Goal: Task Accomplishment & Management: Manage account settings

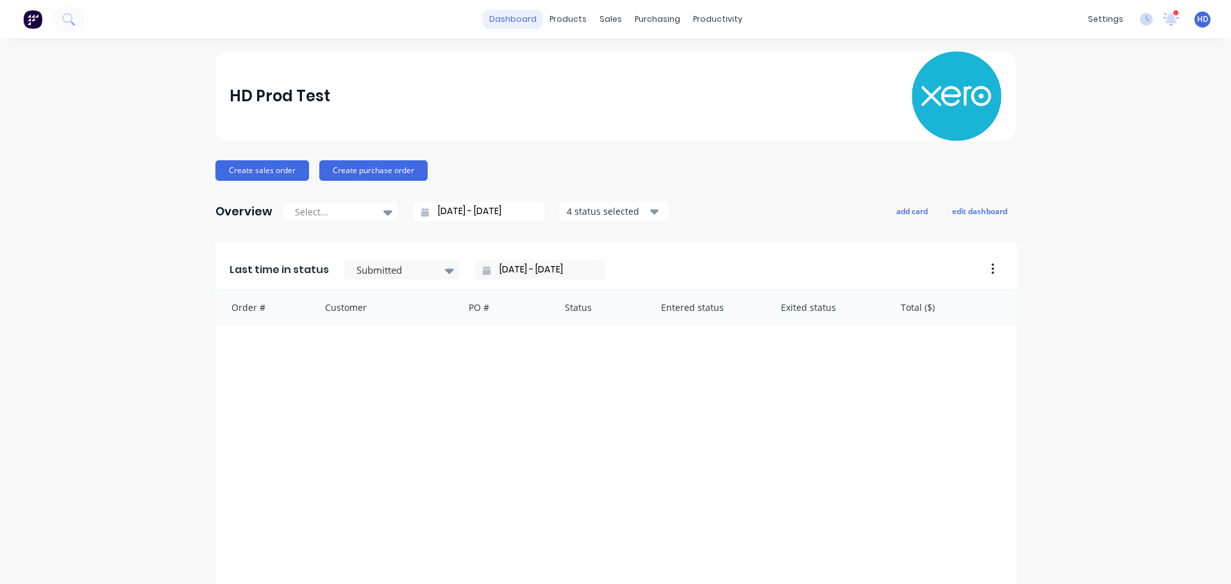
click at [509, 21] on link "dashboard" at bounding box center [513, 19] width 60 height 19
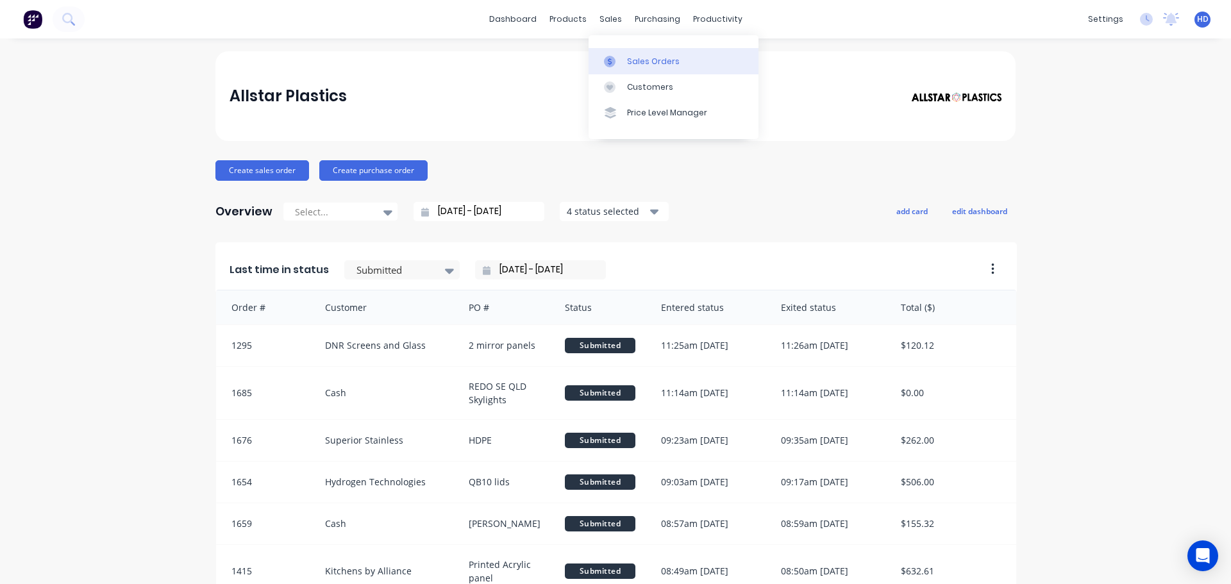
click at [646, 68] on link "Sales Orders" at bounding box center [674, 61] width 170 height 26
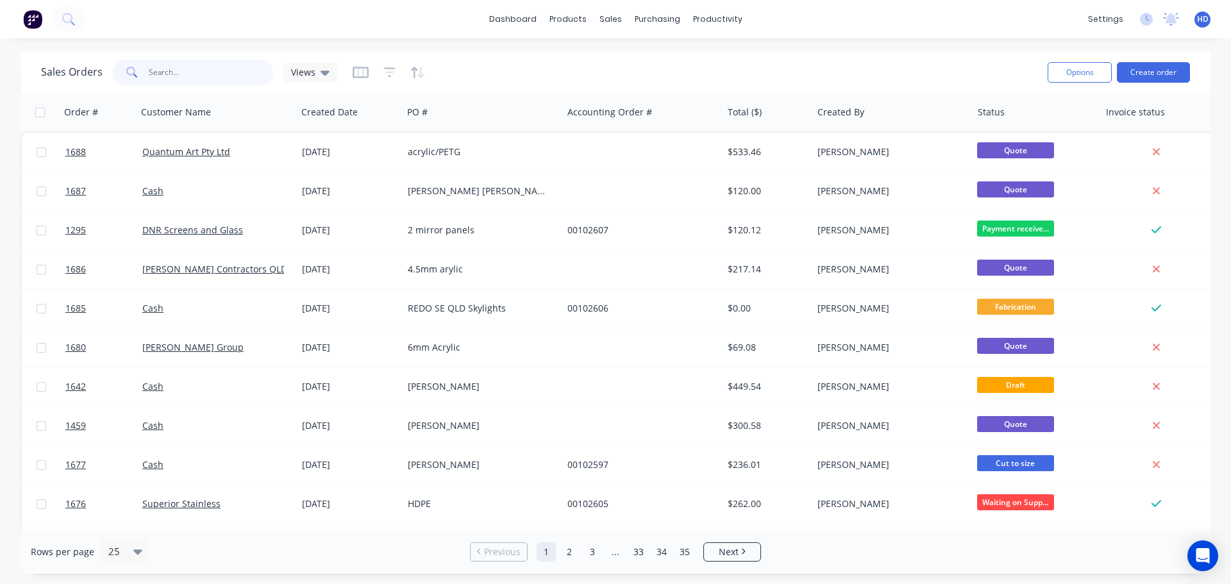
click at [226, 80] on input "text" at bounding box center [211, 73] width 125 height 26
type input "1656"
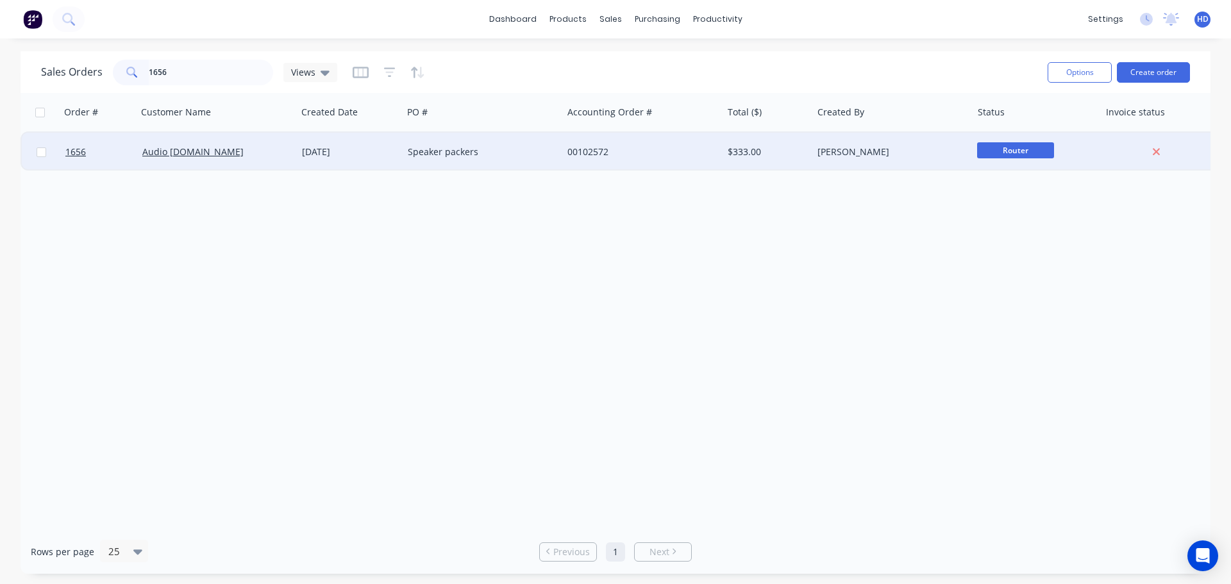
click at [277, 145] on div "Audio Video.net.au" at bounding box center [217, 152] width 160 height 38
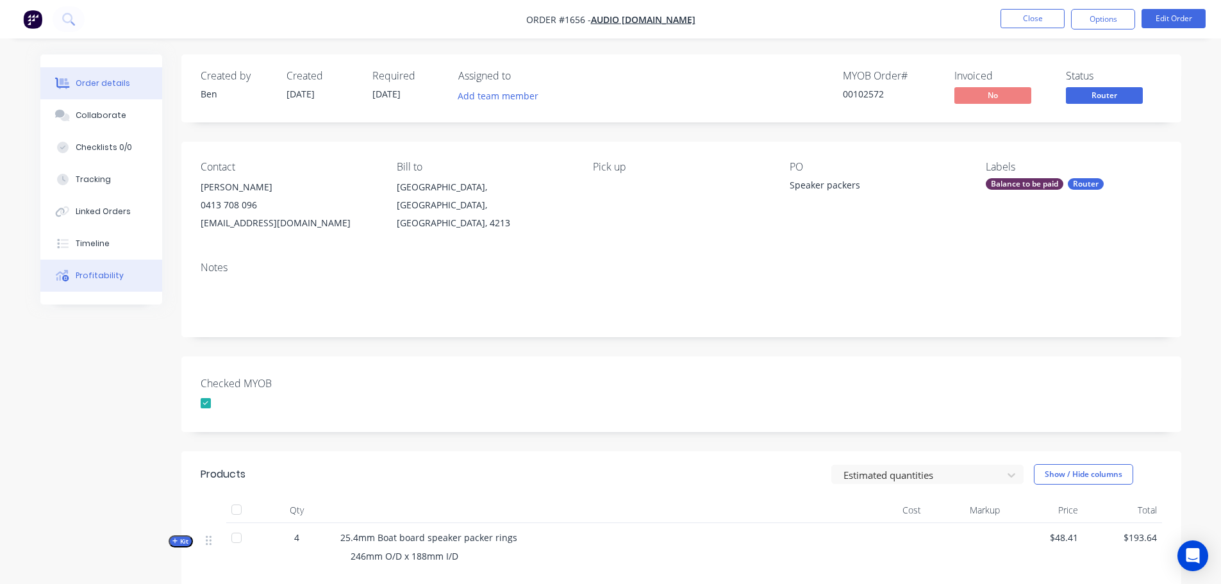
click at [90, 282] on button "Profitability" at bounding box center [101, 276] width 122 height 32
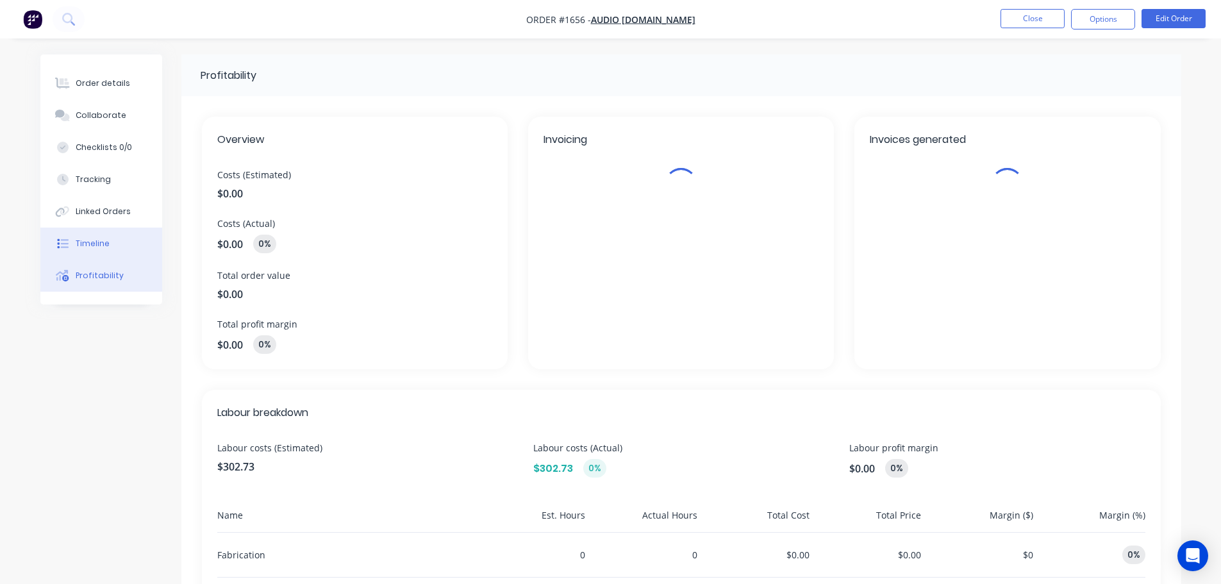
click at [112, 240] on button "Timeline" at bounding box center [101, 244] width 122 height 32
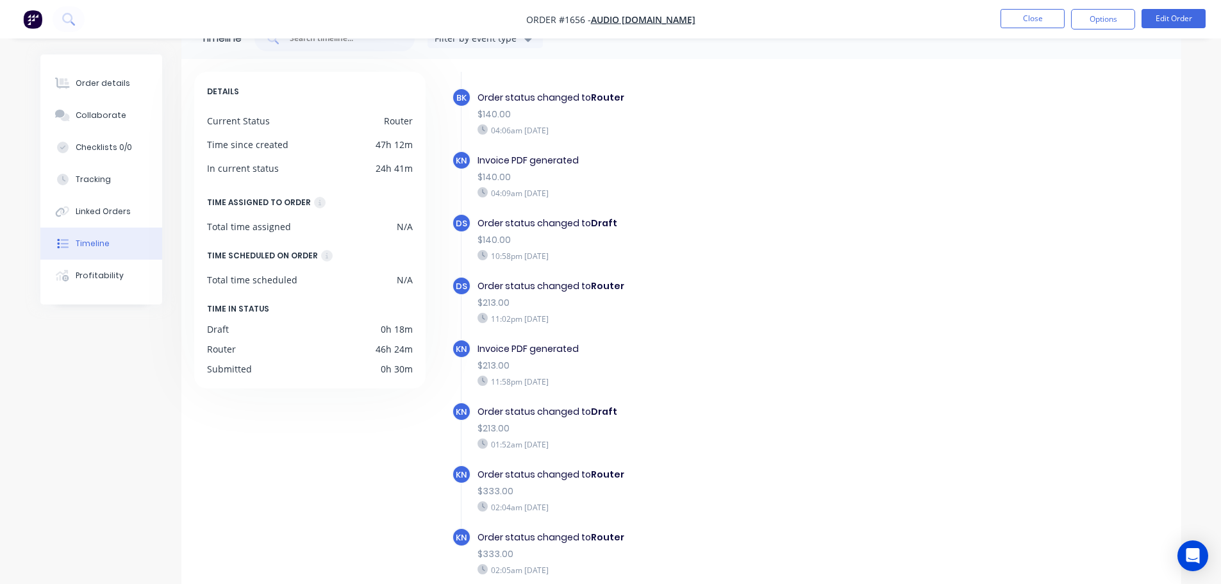
scroll to position [99, 0]
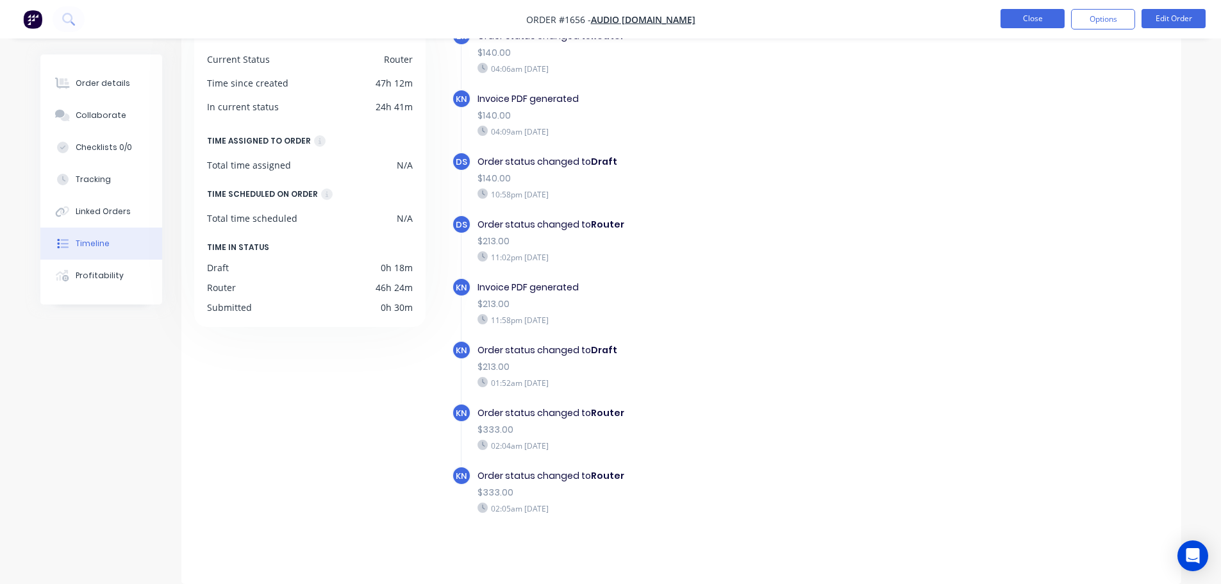
click at [1016, 21] on button "Close" at bounding box center [1033, 18] width 64 height 19
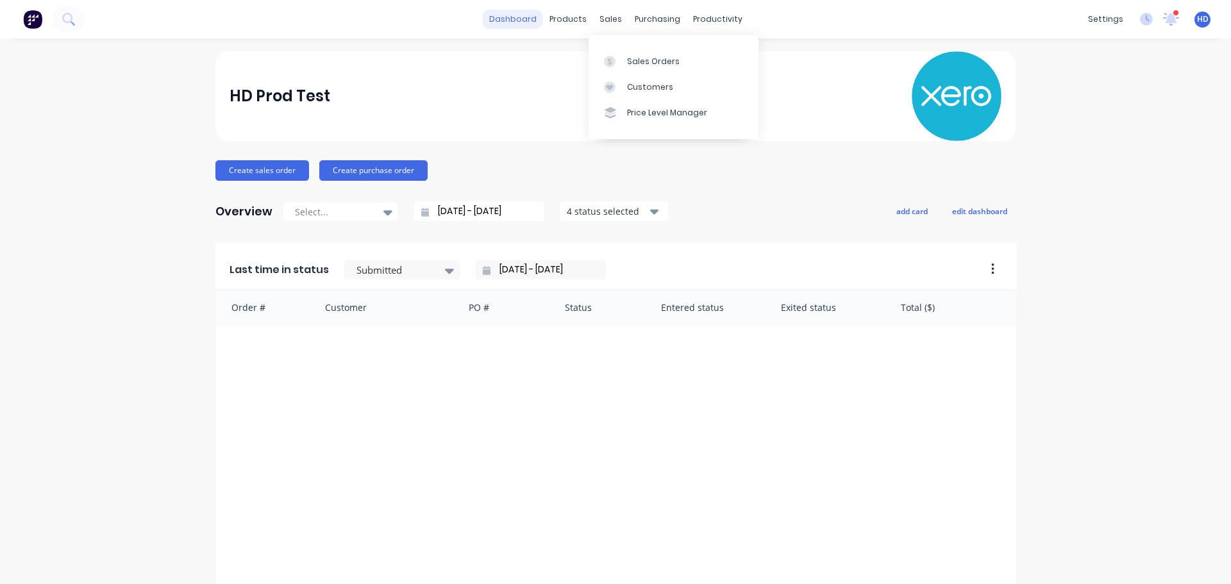
click at [527, 23] on link "dashboard" at bounding box center [513, 19] width 60 height 19
click at [488, 62] on div "HD Prod Test" at bounding box center [616, 96] width 773 height 90
click at [619, 94] on div "HD Prod Test" at bounding box center [616, 96] width 773 height 90
click at [702, 65] on div "Purchase Orders" at bounding box center [694, 62] width 68 height 12
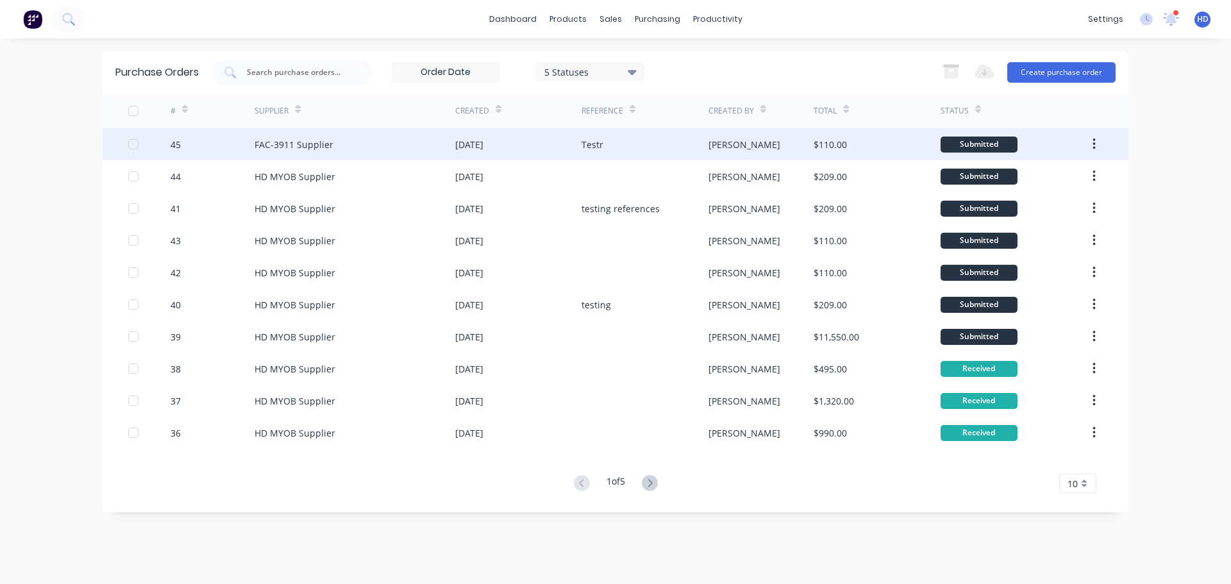
click at [136, 142] on div at bounding box center [134, 144] width 26 height 26
click at [136, 144] on div at bounding box center [134, 144] width 26 height 26
click at [138, 106] on div at bounding box center [134, 111] width 26 height 26
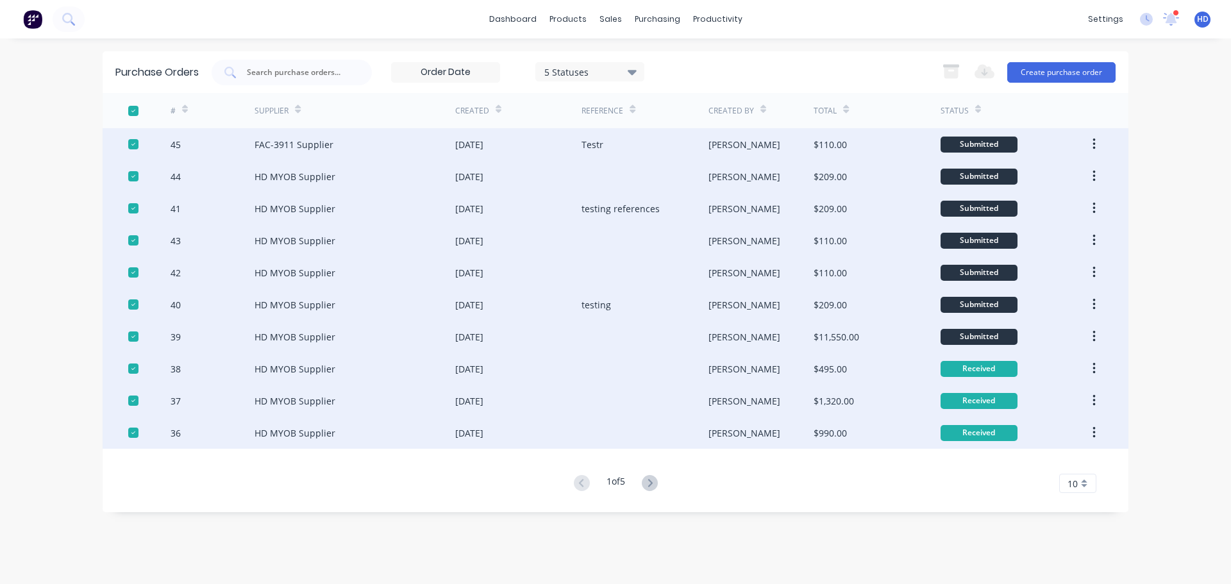
click at [135, 112] on div at bounding box center [134, 111] width 26 height 26
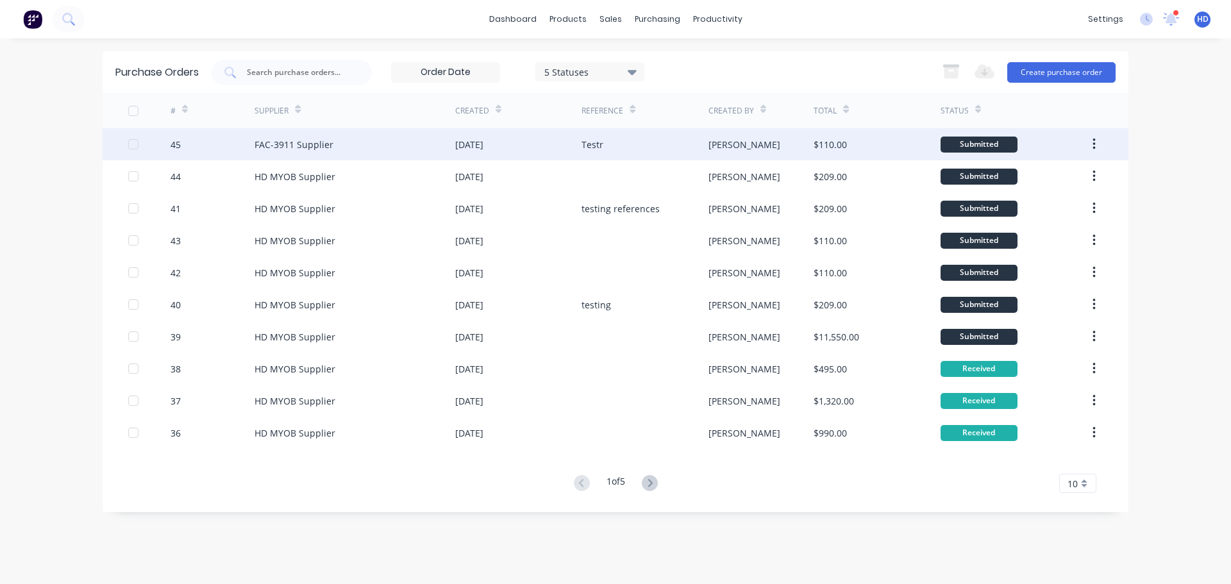
click at [1096, 146] on button "button" at bounding box center [1094, 144] width 30 height 23
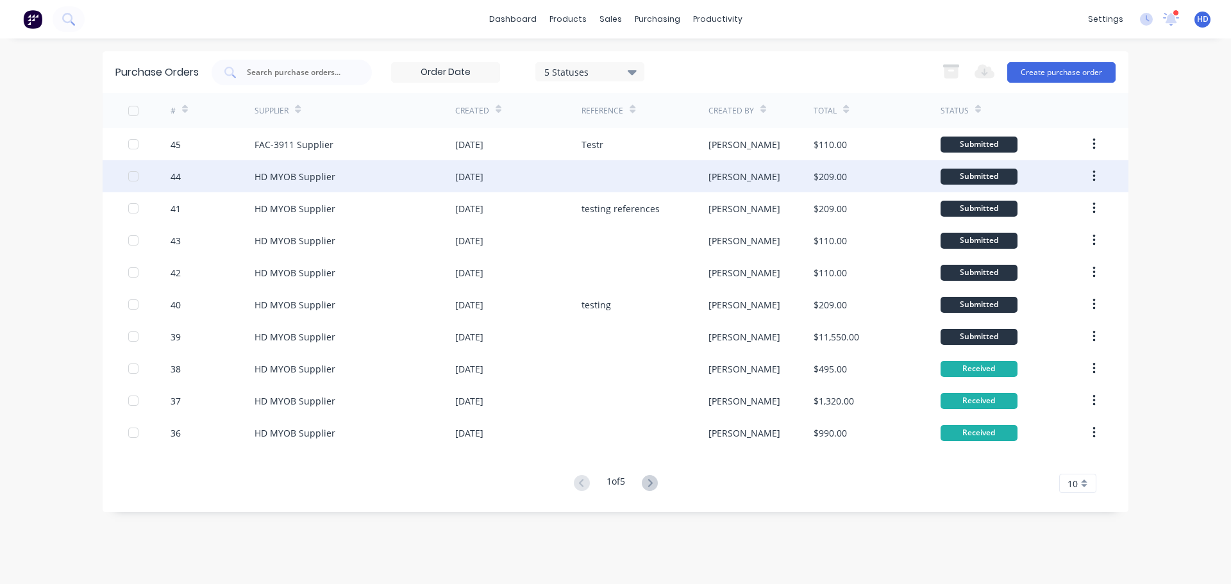
click at [1098, 178] on button "button" at bounding box center [1094, 176] width 30 height 23
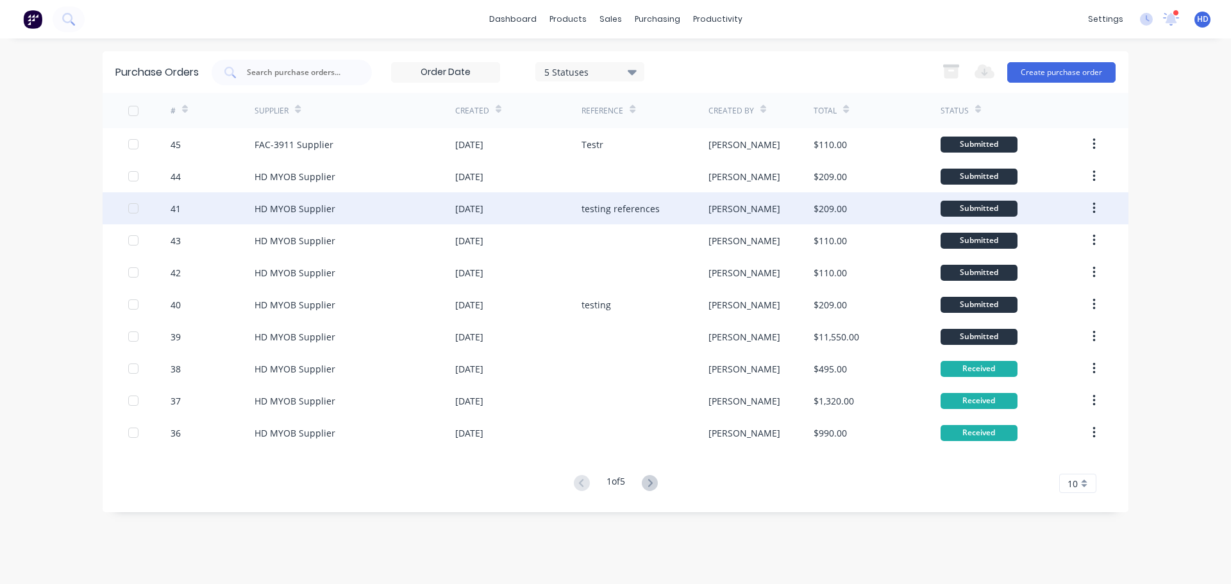
click at [1096, 206] on button "button" at bounding box center [1094, 208] width 30 height 23
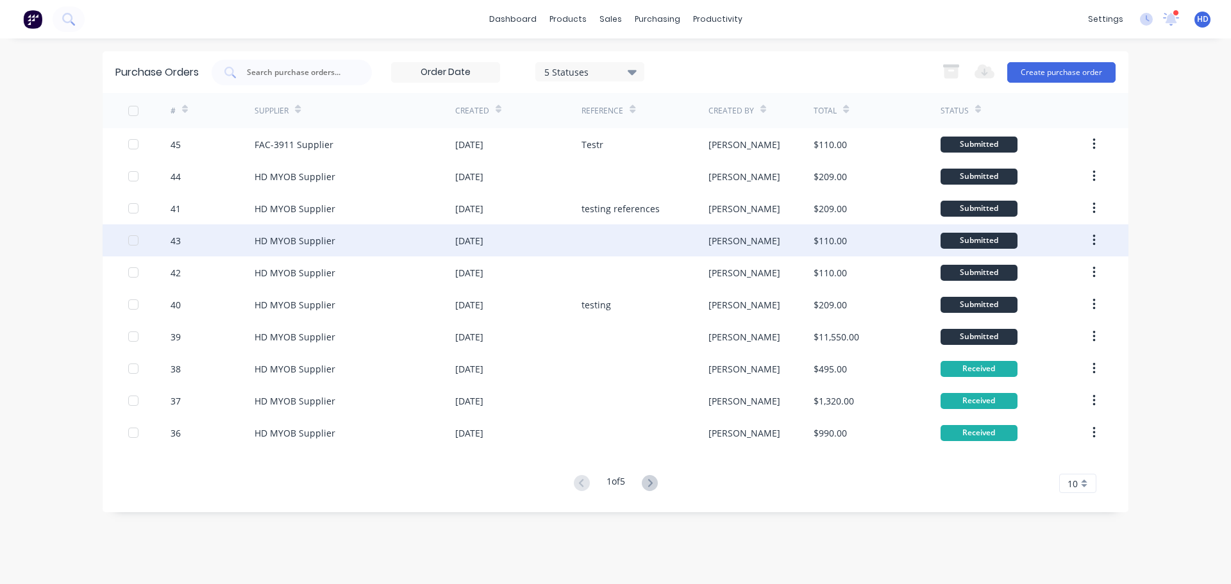
click at [1098, 241] on button "button" at bounding box center [1094, 240] width 30 height 23
click at [1098, 242] on button "button" at bounding box center [1094, 240] width 30 height 23
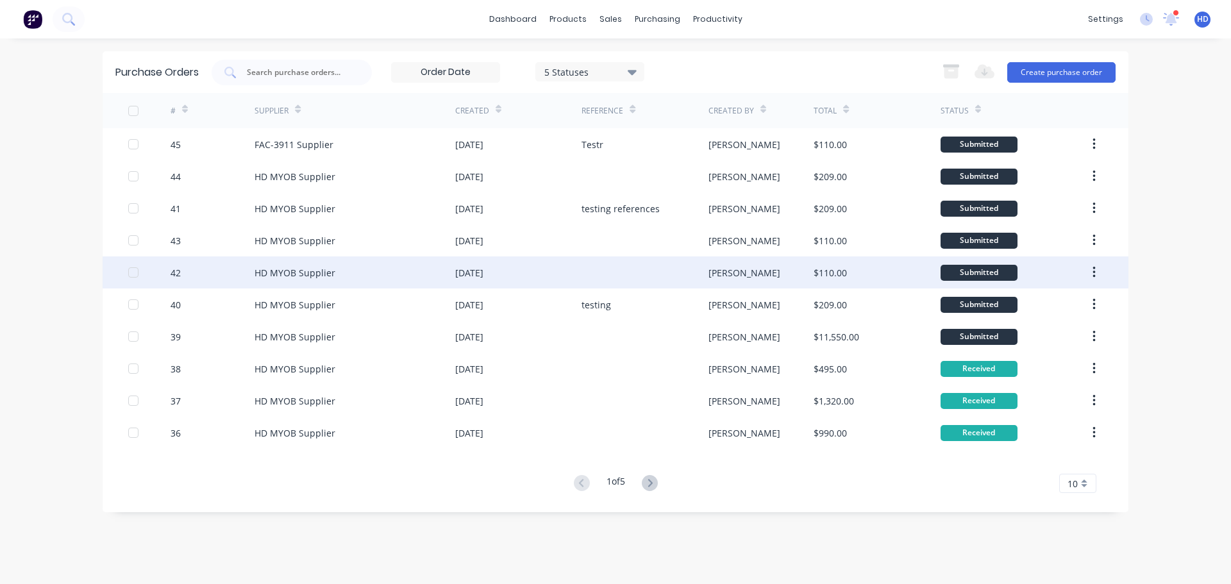
click at [1089, 271] on button "button" at bounding box center [1094, 272] width 30 height 23
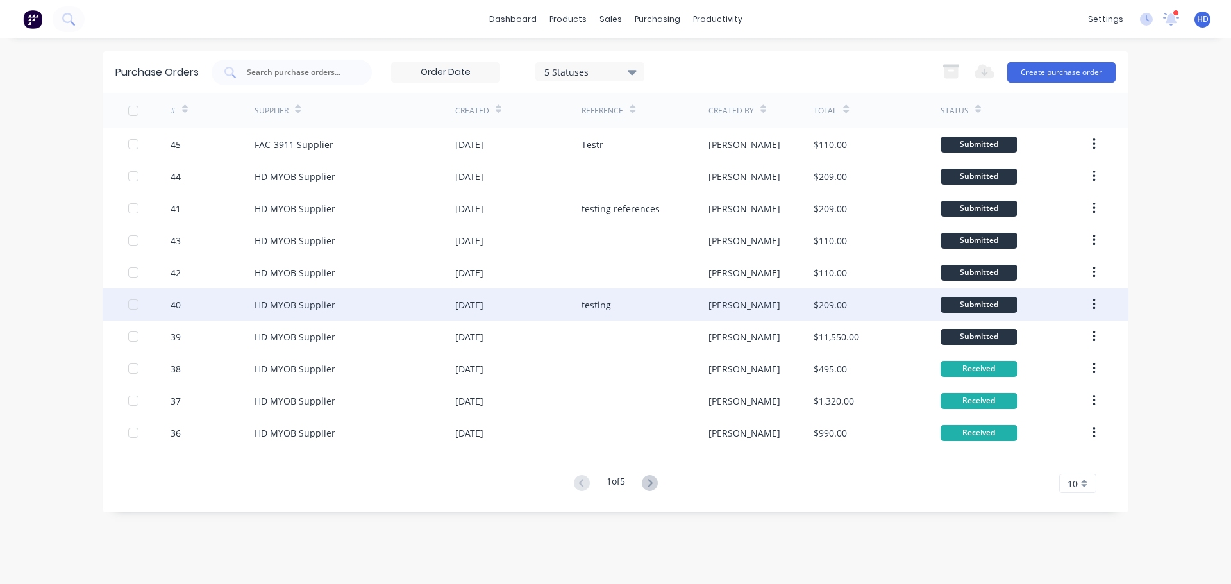
click at [1100, 303] on button "button" at bounding box center [1094, 304] width 30 height 23
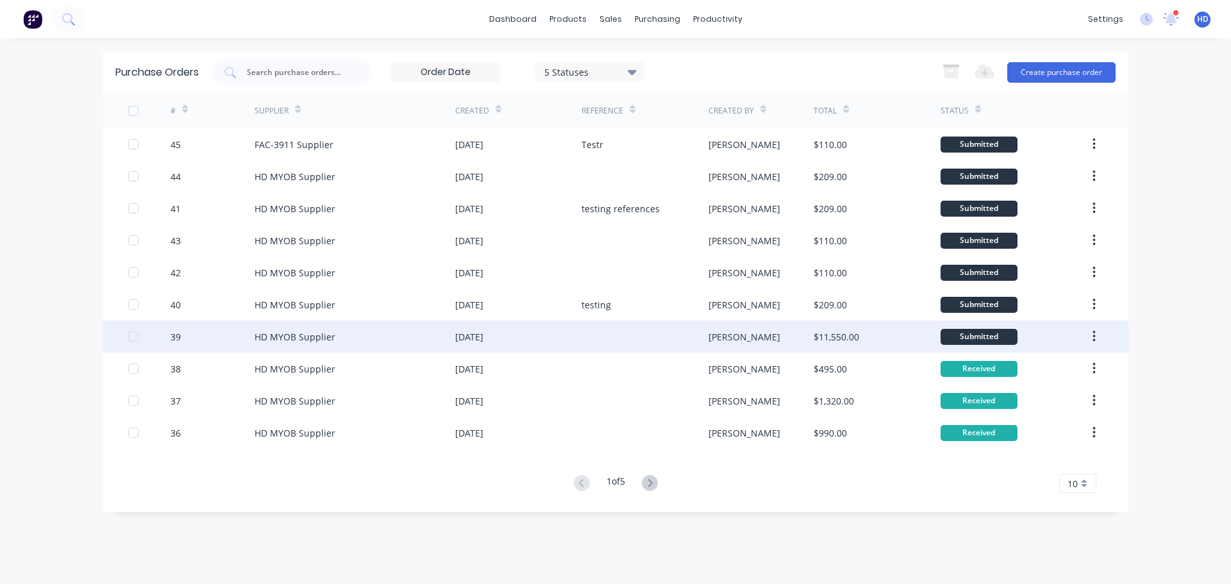
click at [1098, 333] on button "button" at bounding box center [1094, 336] width 30 height 23
click at [1098, 336] on button "button" at bounding box center [1094, 336] width 30 height 23
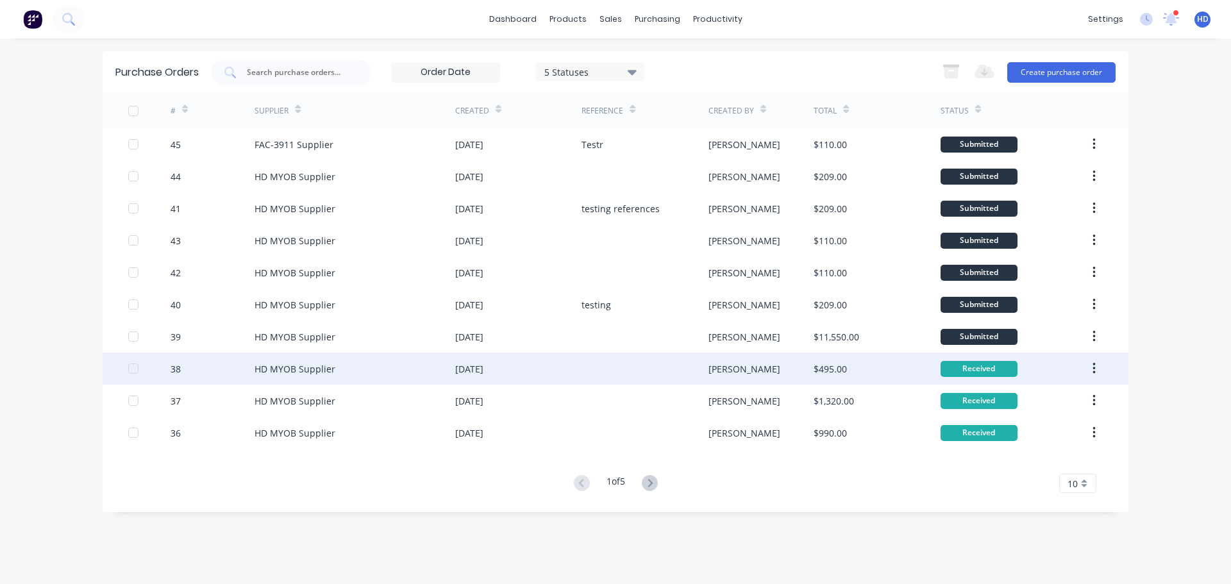
click at [1100, 374] on button "button" at bounding box center [1094, 368] width 30 height 23
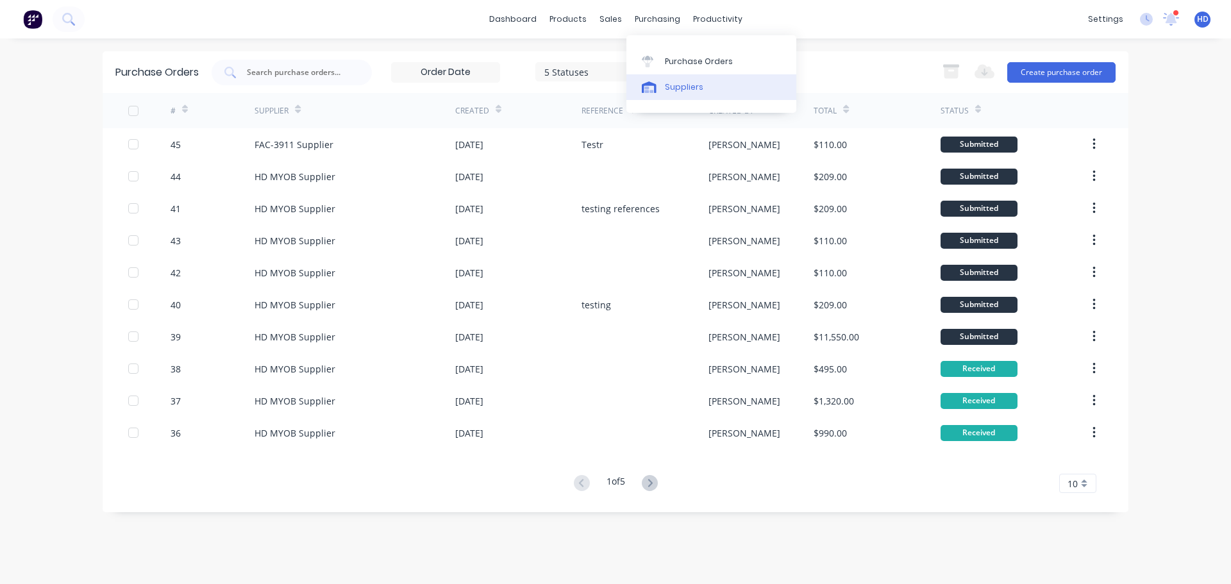
click at [684, 87] on div "Suppliers" at bounding box center [684, 87] width 38 height 12
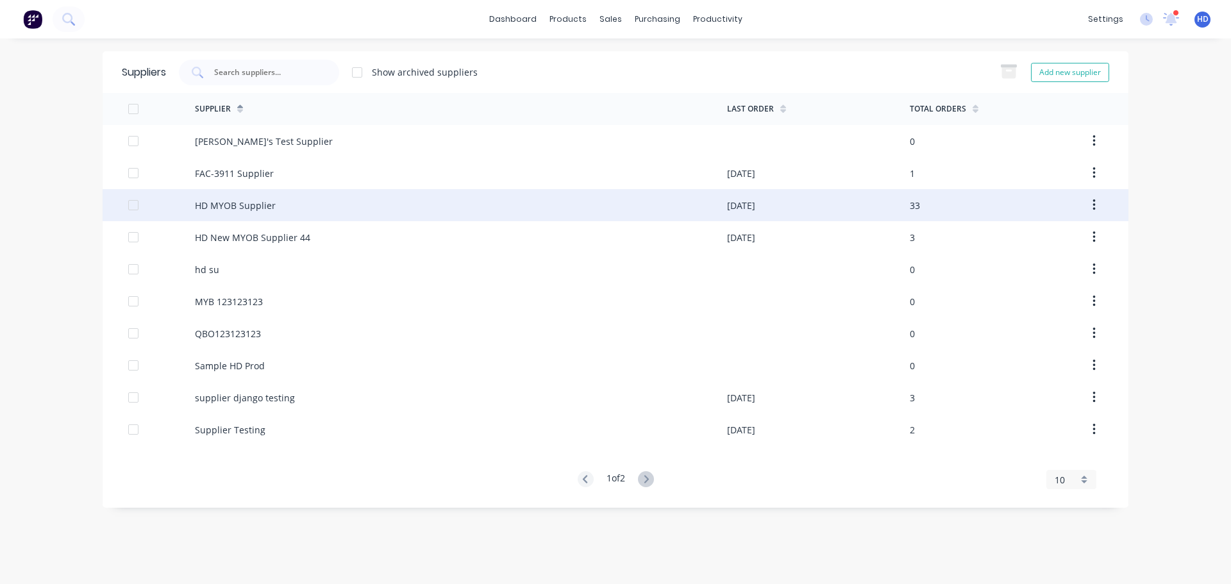
click at [324, 212] on div "HD MYOB Supplier" at bounding box center [461, 205] width 532 height 32
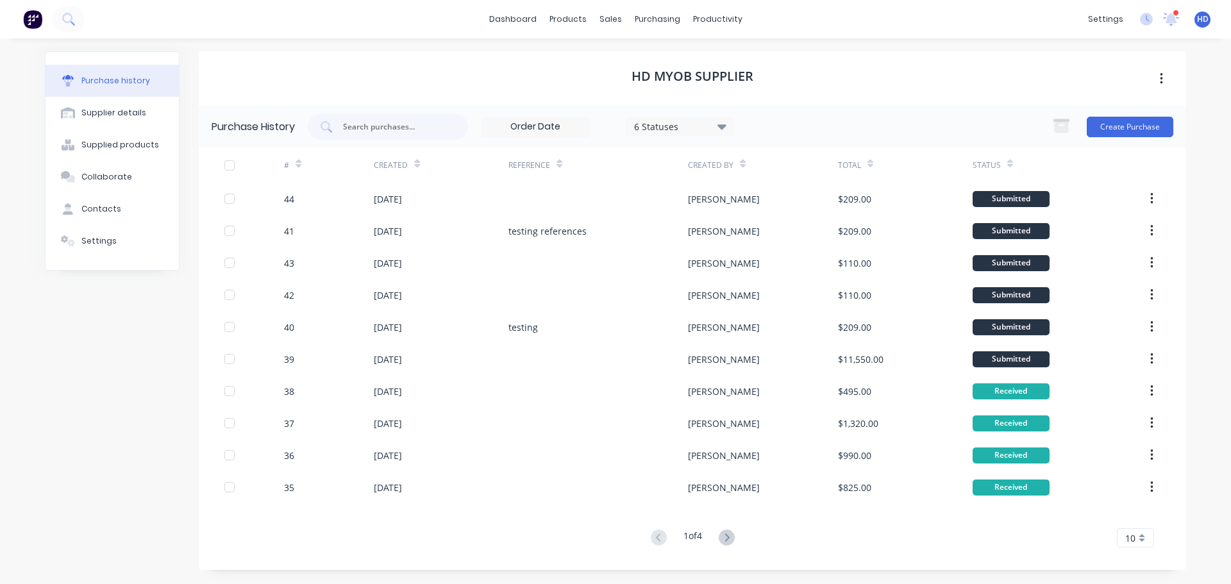
click at [235, 165] on div at bounding box center [230, 166] width 26 height 26
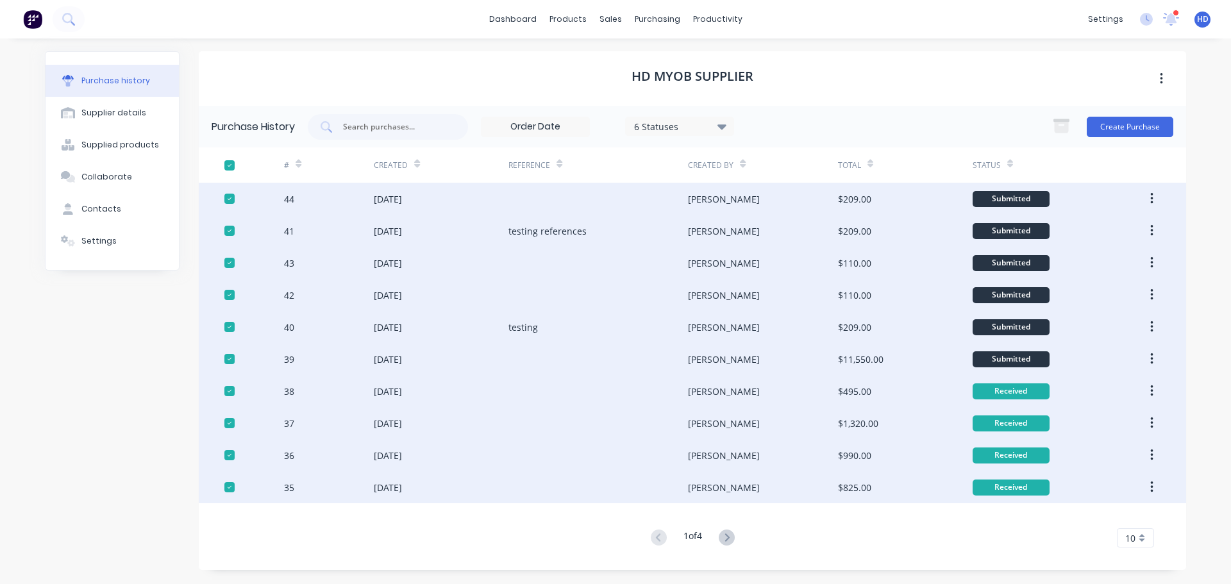
click at [232, 164] on div at bounding box center [230, 166] width 26 height 26
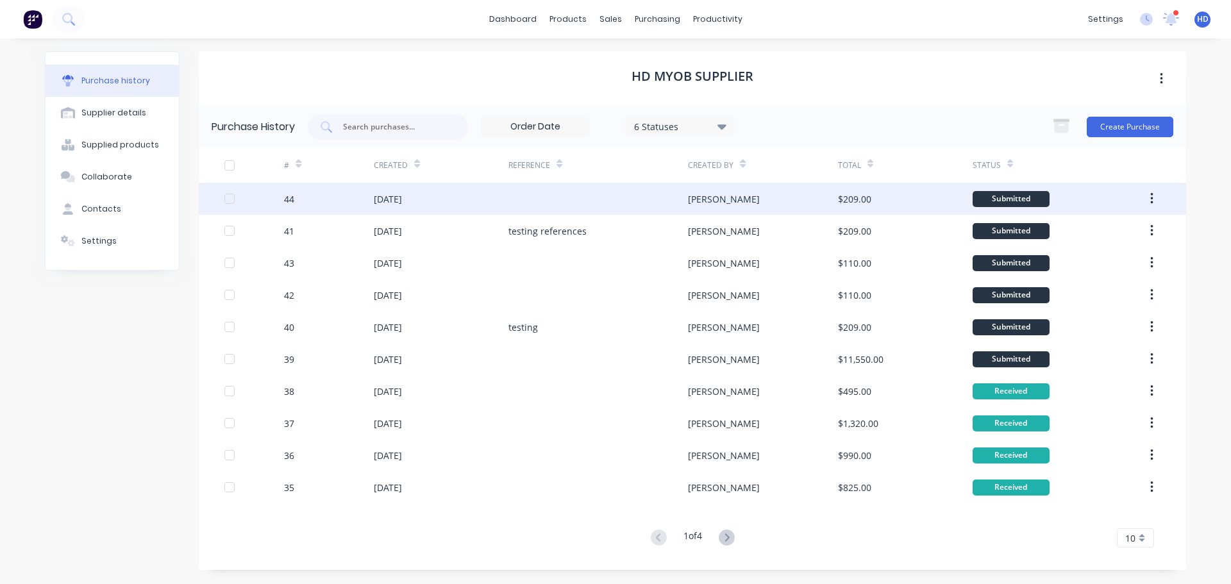
click at [1150, 199] on button "button" at bounding box center [1152, 198] width 30 height 23
click at [1150, 199] on icon "button" at bounding box center [1151, 199] width 3 height 14
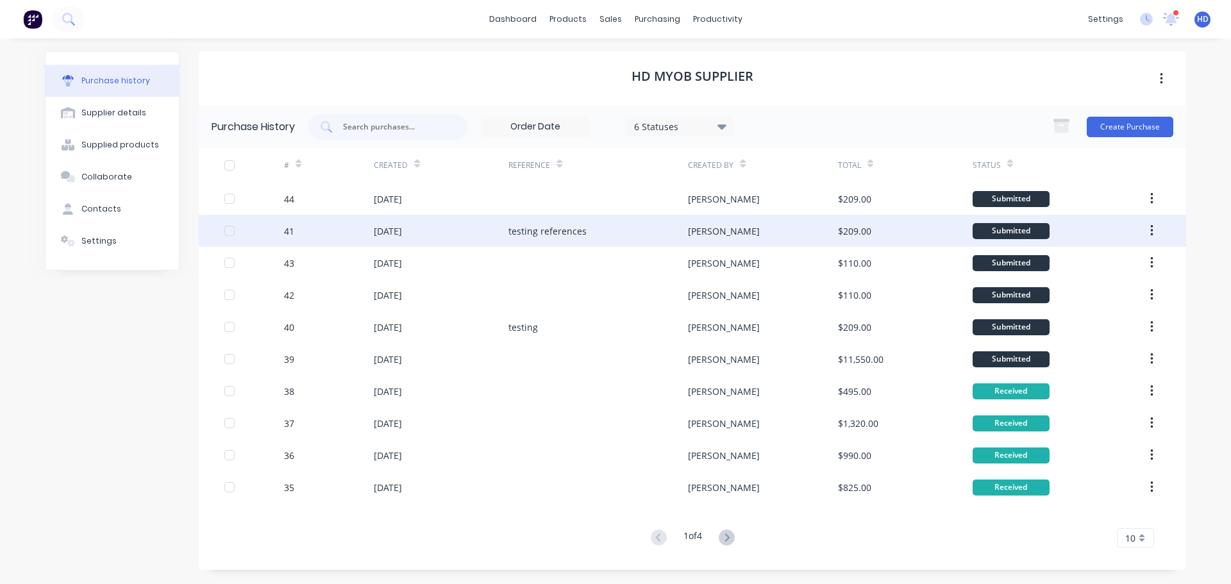
click at [1150, 225] on icon "button" at bounding box center [1151, 231] width 3 height 14
click at [1154, 234] on button "button" at bounding box center [1152, 230] width 30 height 23
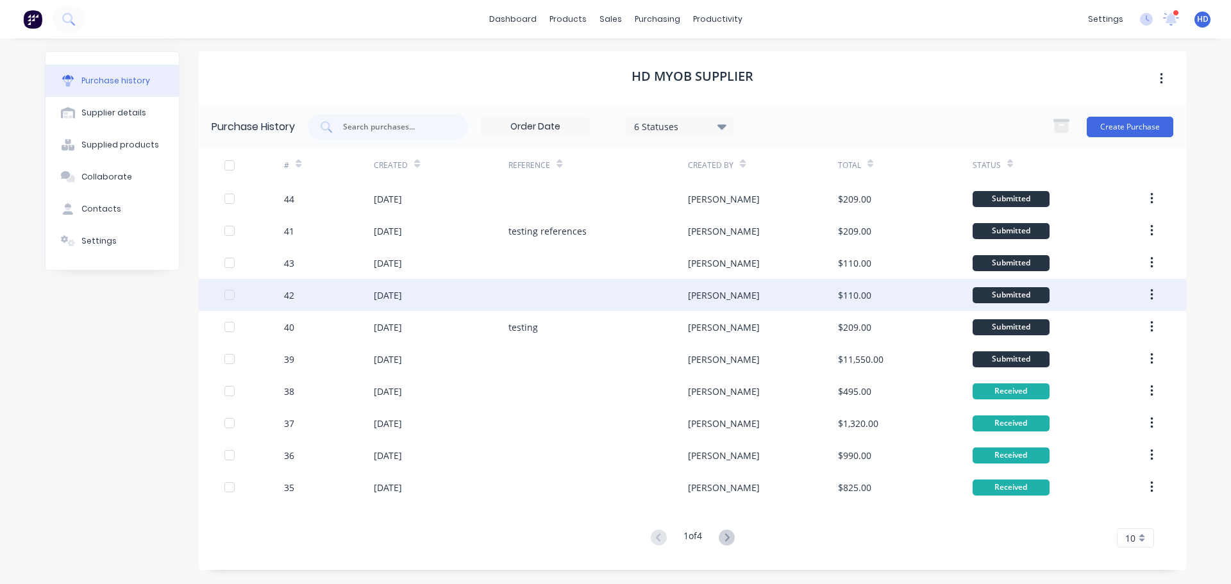
click at [1156, 285] on button "button" at bounding box center [1152, 294] width 30 height 23
click at [1155, 293] on button "button" at bounding box center [1152, 294] width 30 height 23
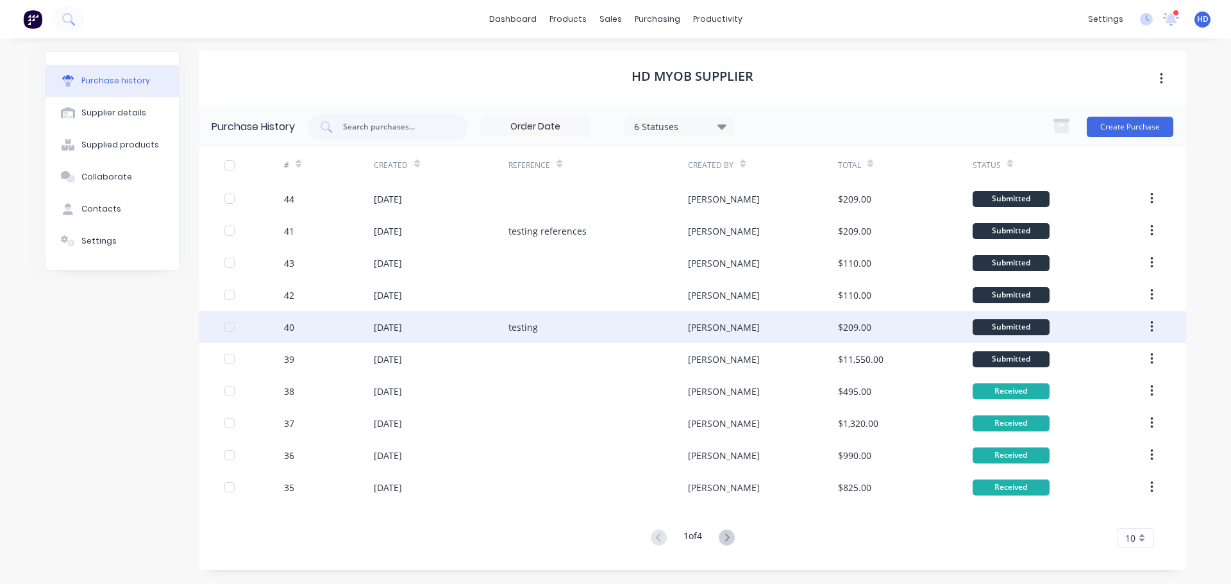
click at [1161, 324] on button "button" at bounding box center [1152, 326] width 30 height 23
click at [1157, 329] on button "button" at bounding box center [1152, 326] width 30 height 23
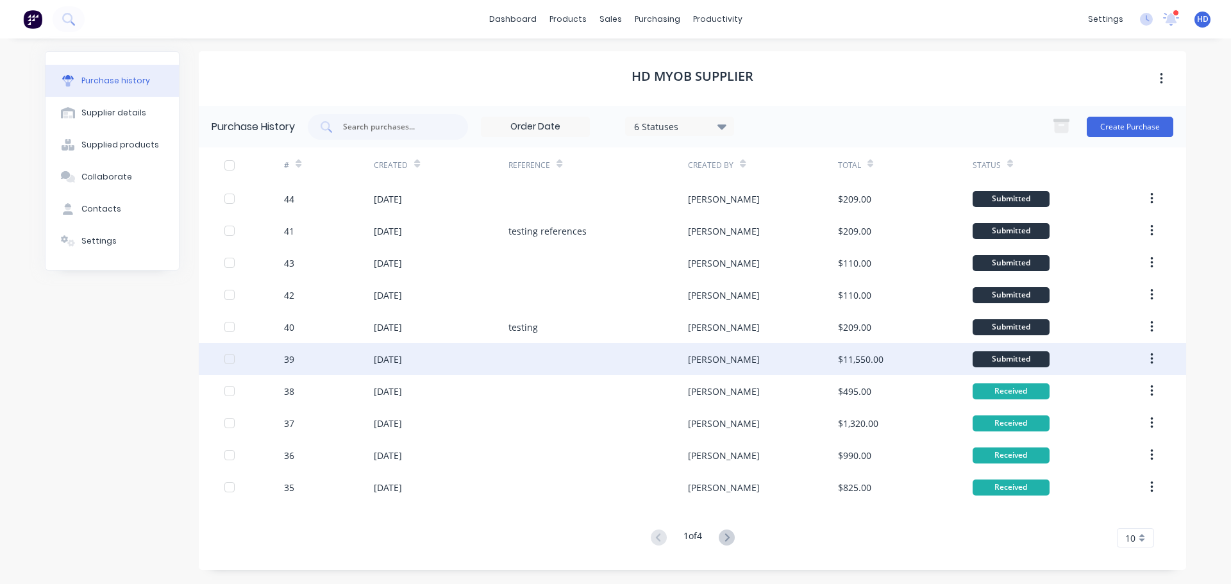
click at [1152, 356] on icon "button" at bounding box center [1151, 359] width 3 height 12
click at [1157, 367] on button "button" at bounding box center [1152, 359] width 30 height 23
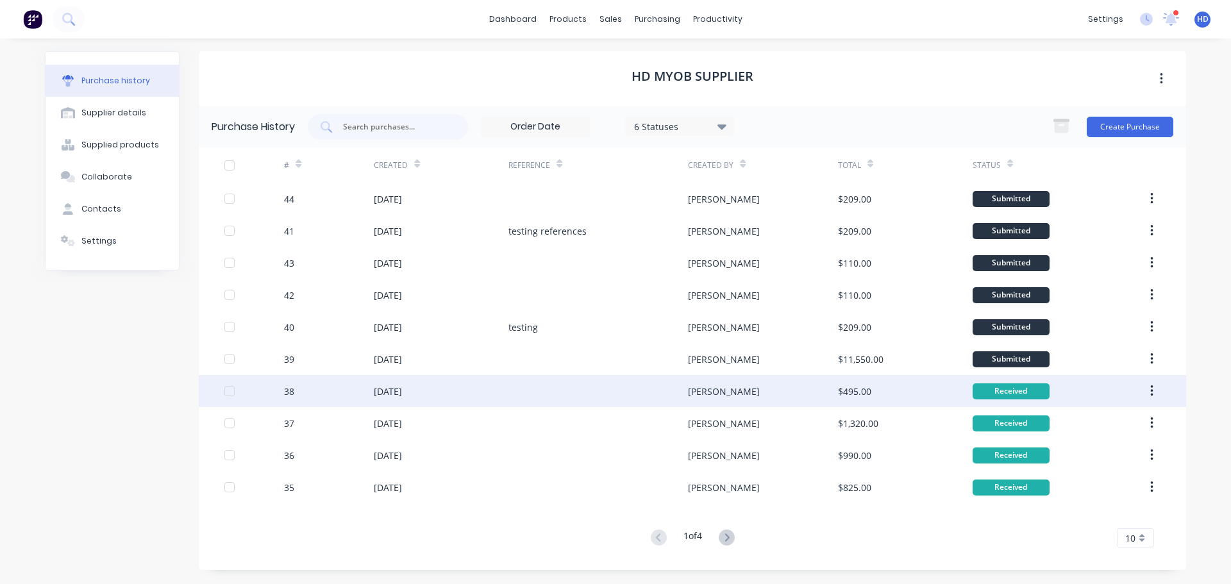
click at [1152, 398] on button "button" at bounding box center [1152, 391] width 30 height 23
click at [1153, 395] on icon "button" at bounding box center [1151, 391] width 3 height 12
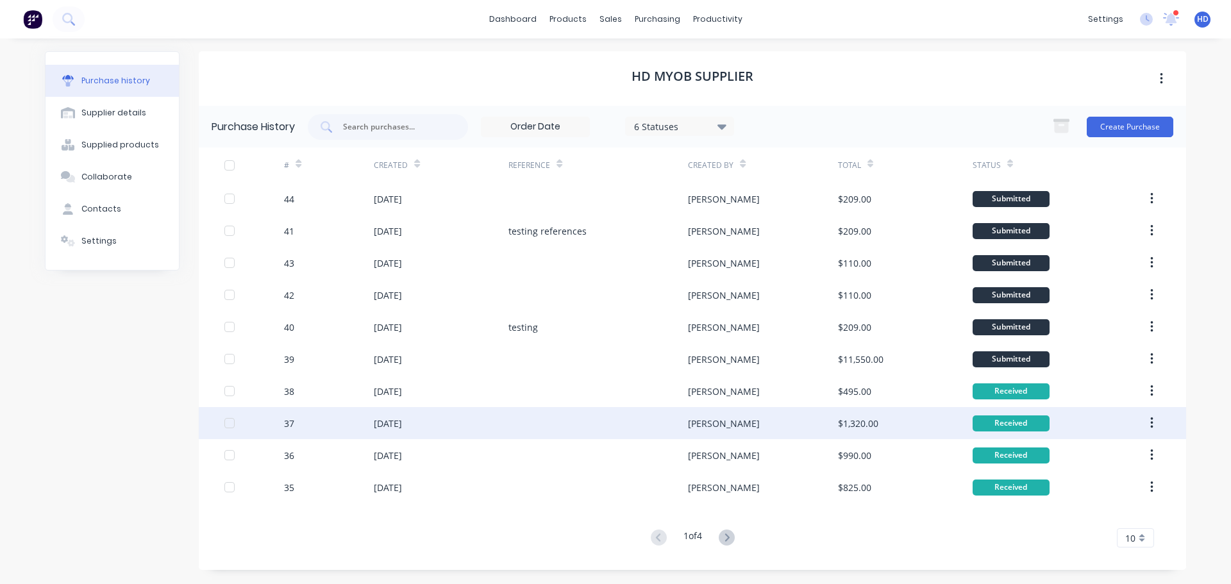
click at [1152, 430] on button "button" at bounding box center [1152, 423] width 30 height 23
click at [1157, 424] on button "button" at bounding box center [1152, 423] width 30 height 23
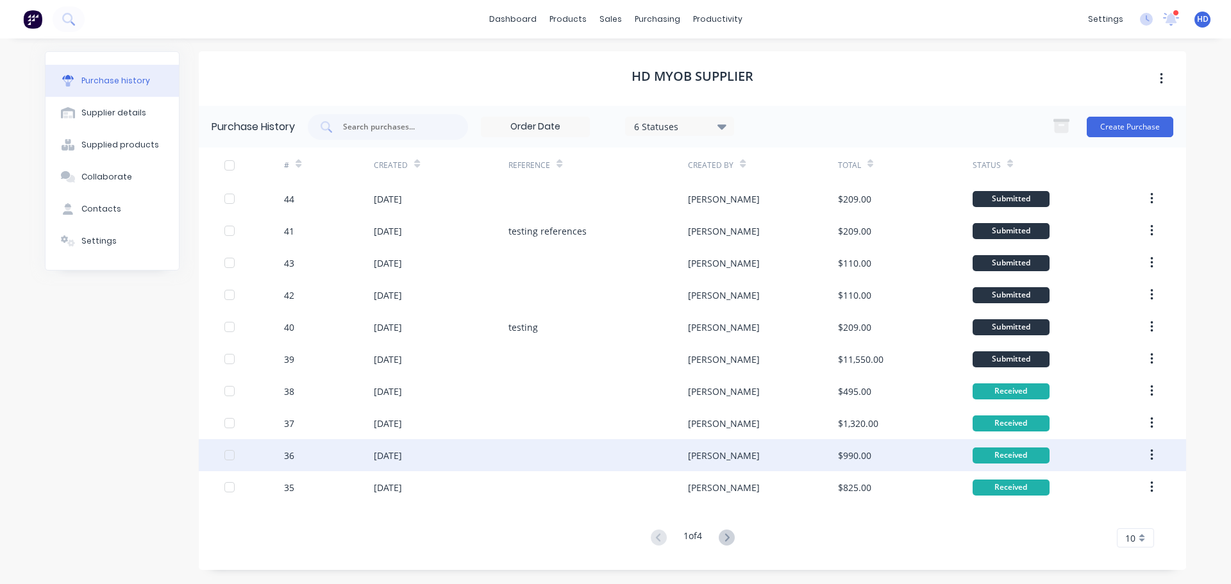
click at [1152, 462] on icon "button" at bounding box center [1151, 455] width 3 height 14
click at [1153, 458] on icon "button" at bounding box center [1151, 455] width 3 height 14
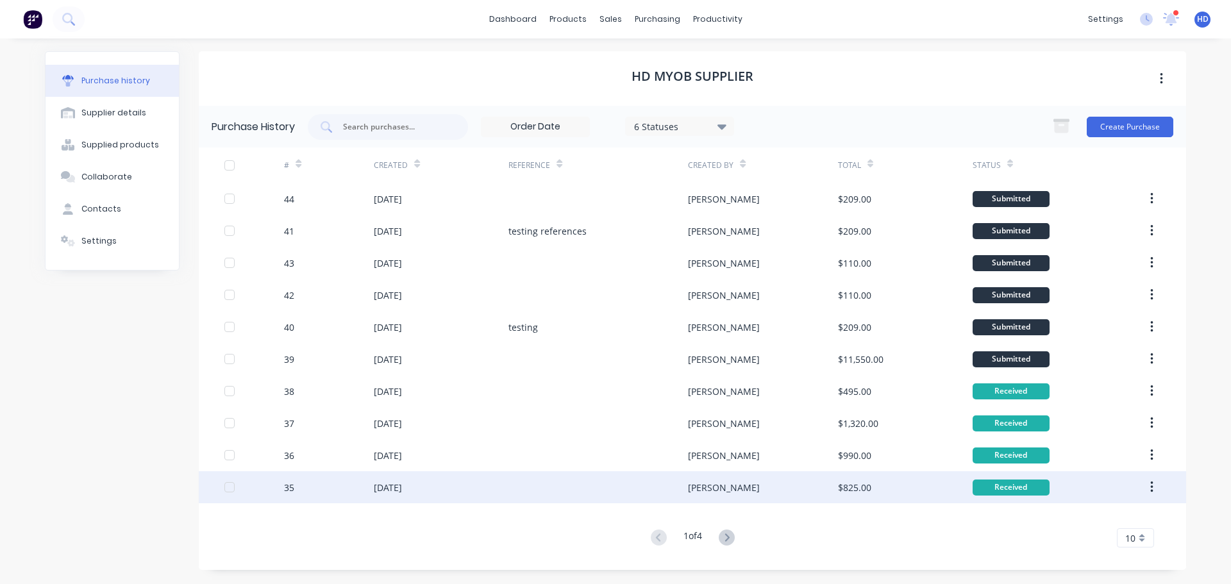
click at [1153, 480] on button "button" at bounding box center [1152, 487] width 30 height 23
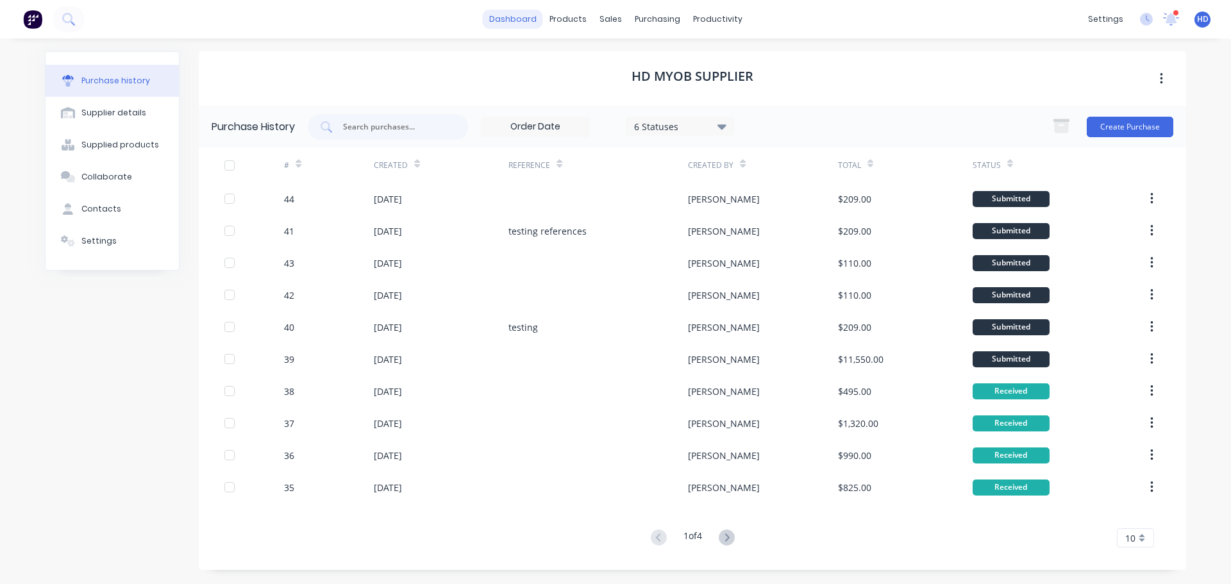
click at [510, 13] on link "dashboard" at bounding box center [513, 19] width 60 height 19
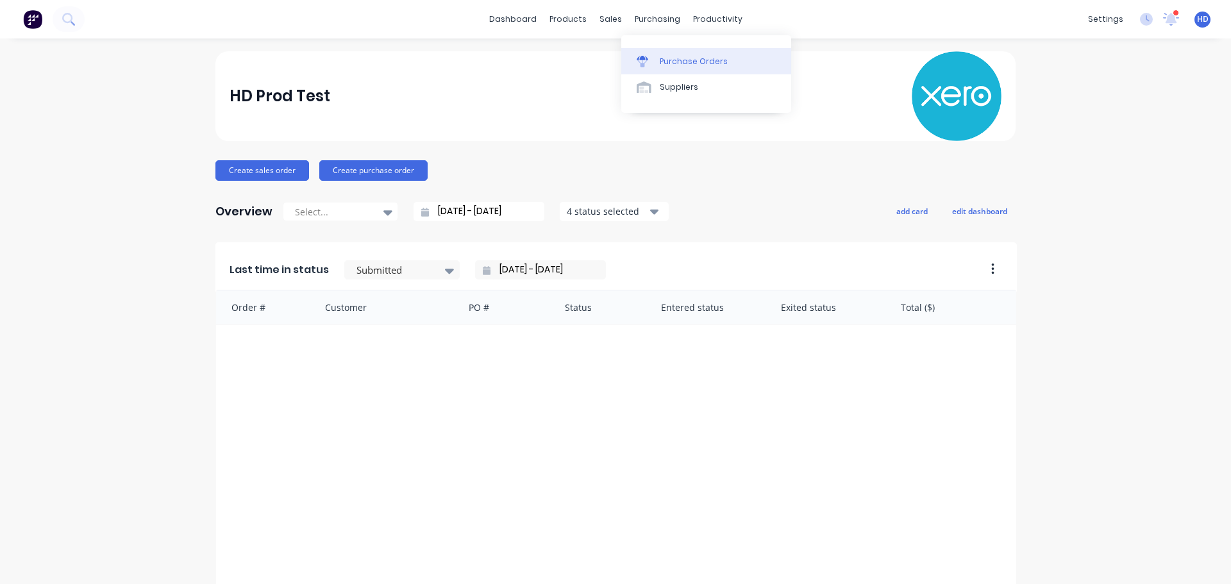
click at [673, 52] on link "Purchase Orders" at bounding box center [706, 61] width 170 height 26
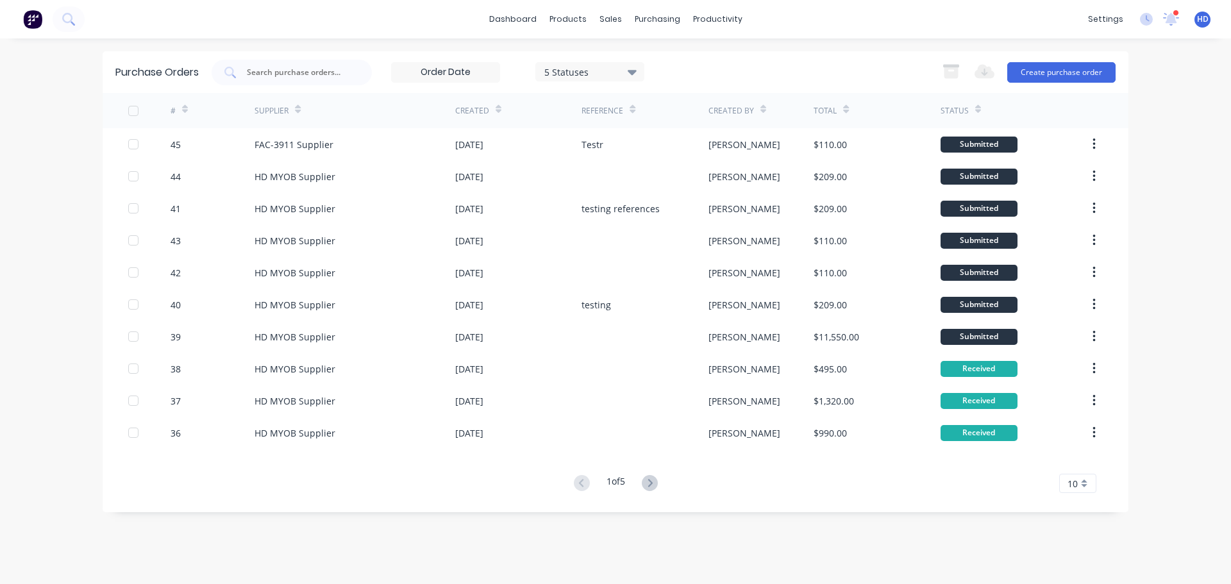
click at [127, 110] on div at bounding box center [134, 111] width 26 height 26
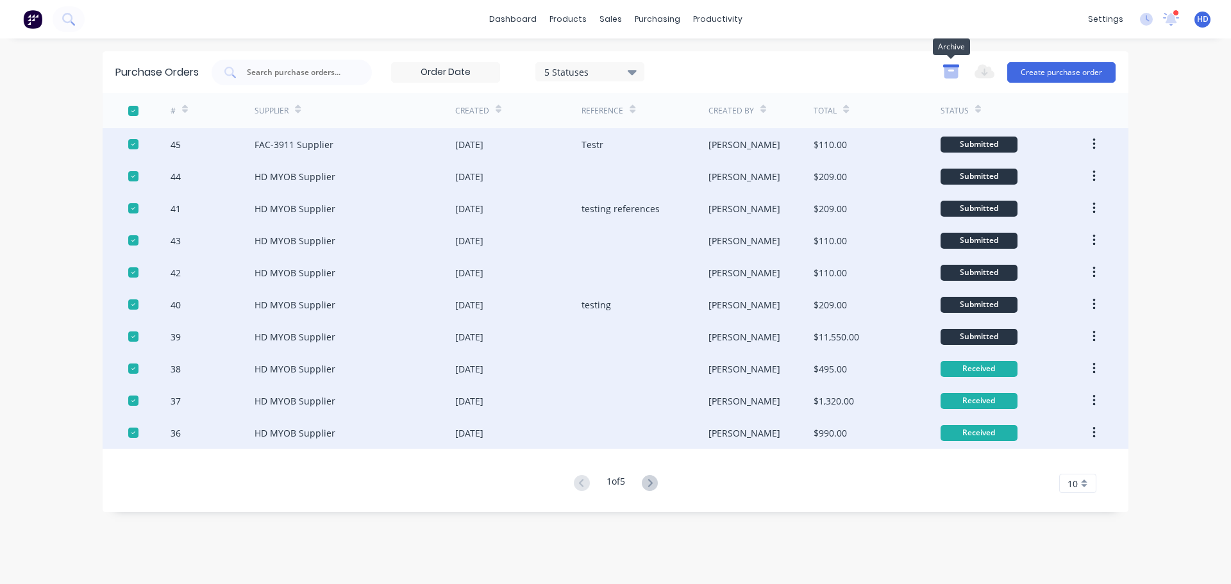
click at [957, 73] on icon "button" at bounding box center [951, 72] width 14 height 11
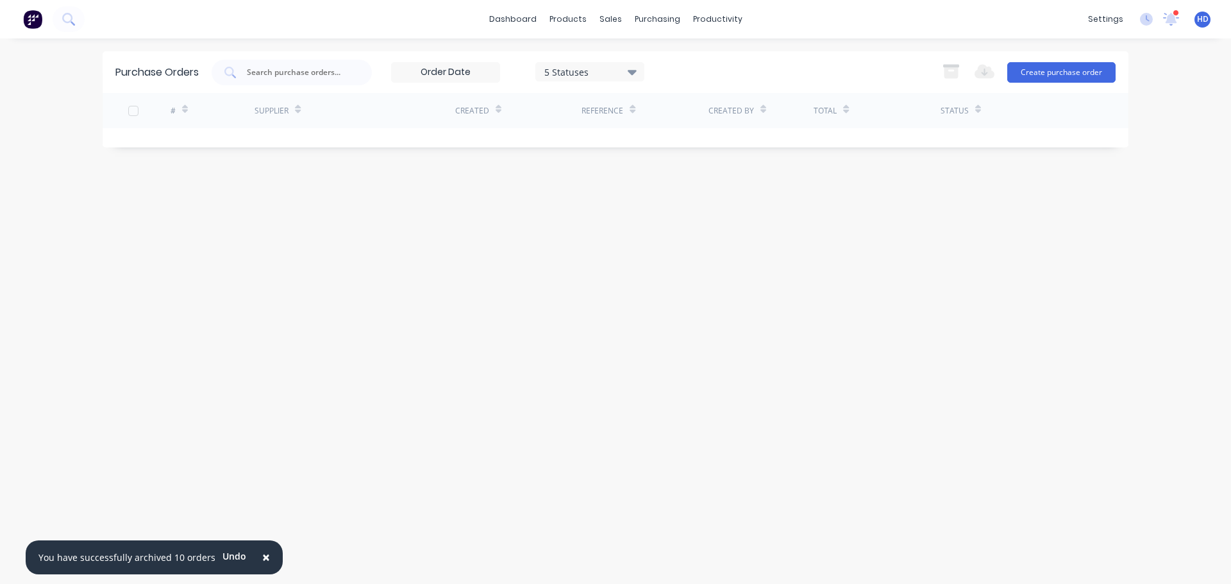
click at [614, 69] on div "5 Statuses" at bounding box center [590, 71] width 92 height 13
click at [679, 131] on div at bounding box center [677, 131] width 26 height 26
click at [973, 219] on div "Purchase Orders 7 Statuses 7 Statuses Export to Excel (XLSX) Create purchase or…" at bounding box center [616, 311] width 1026 height 520
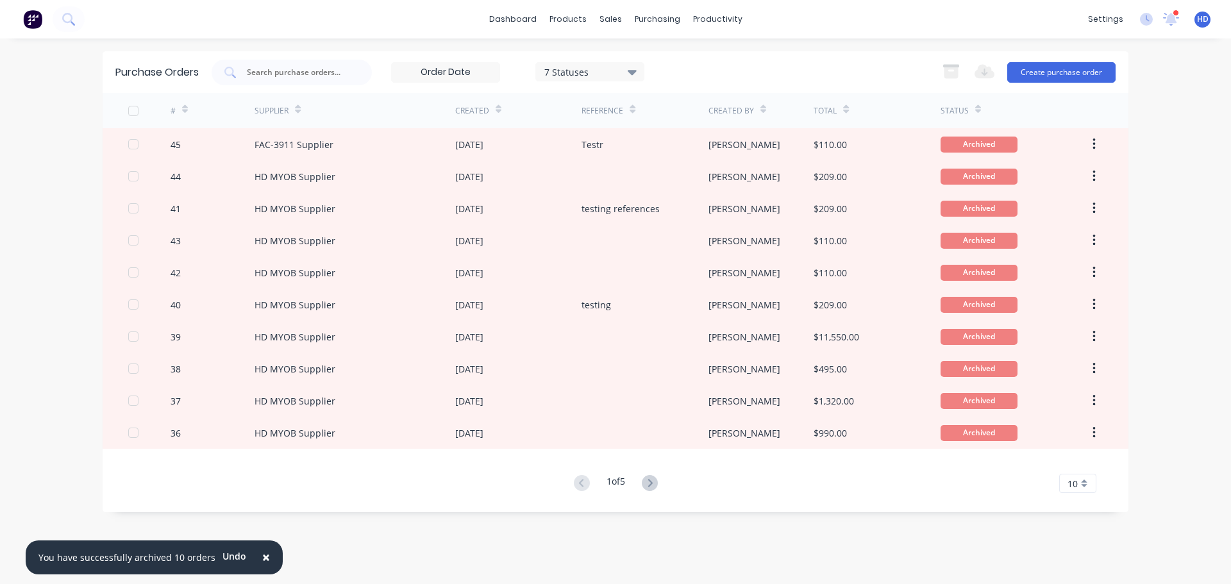
click at [135, 114] on div at bounding box center [134, 111] width 26 height 26
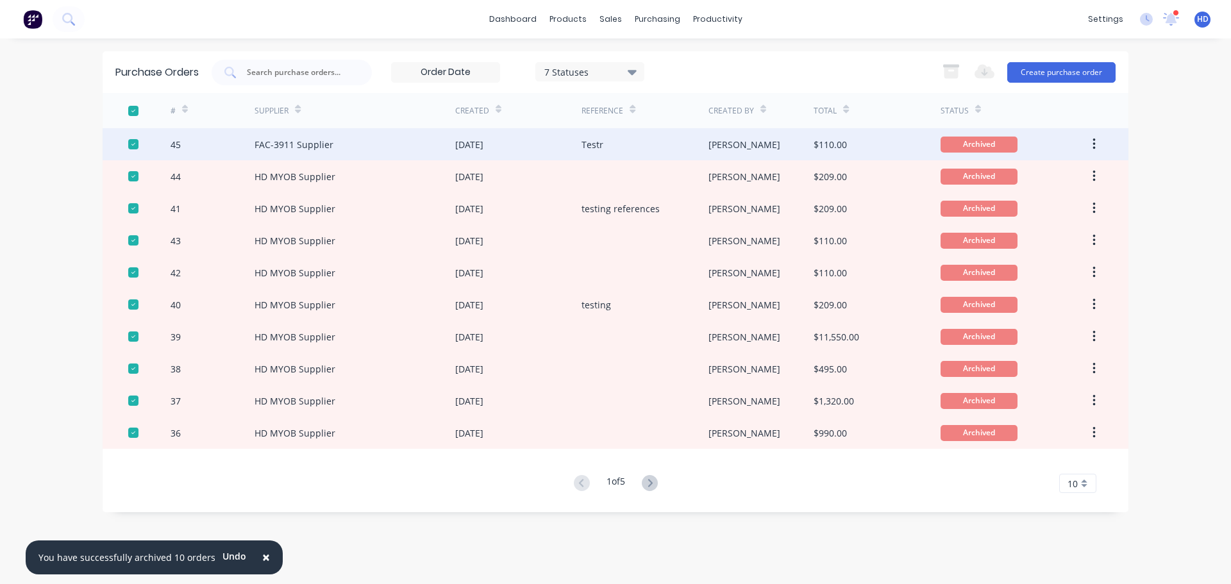
click at [1096, 138] on icon "button" at bounding box center [1094, 144] width 3 height 14
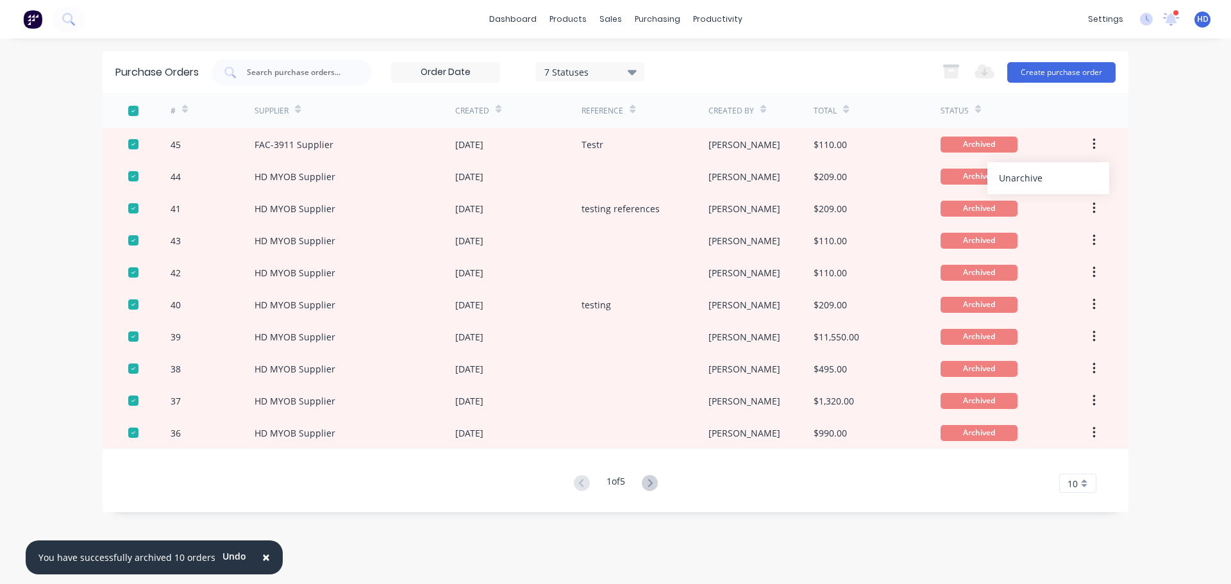
click at [873, 83] on div "7 Statuses 7 Statuses Export to Excel (XLSX) Create purchase order" at bounding box center [664, 73] width 904 height 26
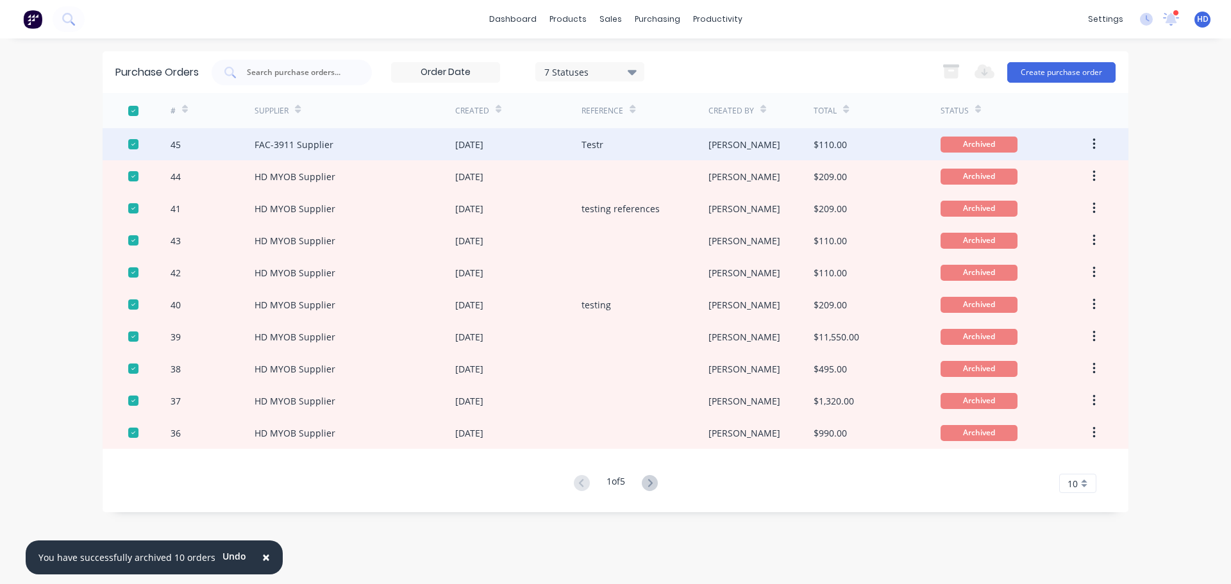
click at [1094, 146] on icon "button" at bounding box center [1094, 144] width 3 height 14
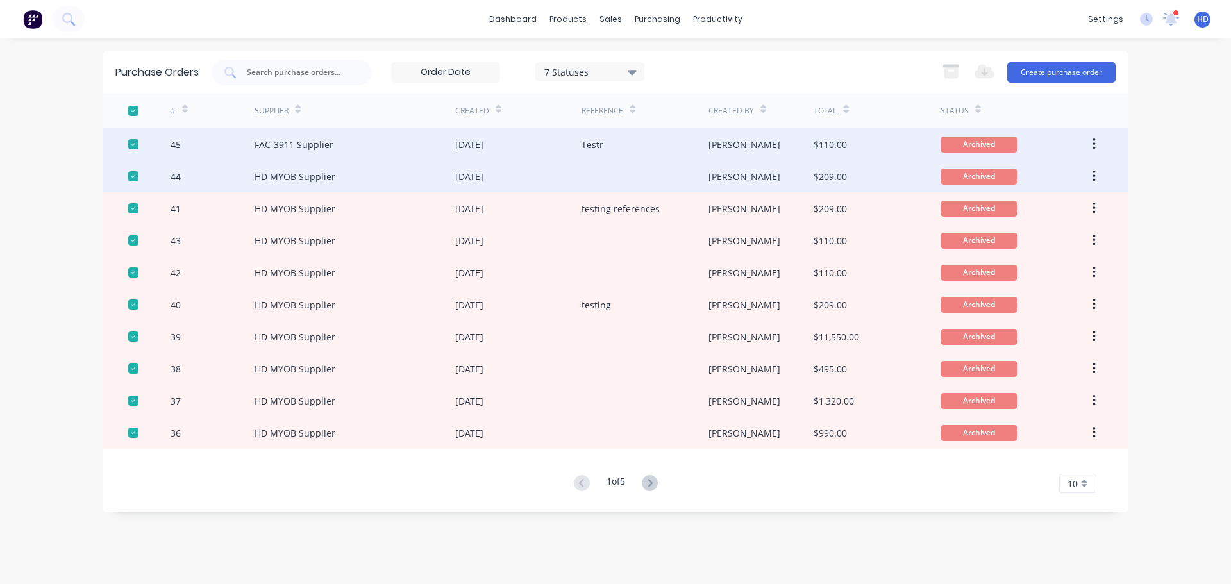
click at [1068, 185] on div "Archived" at bounding box center [1014, 176] width 147 height 32
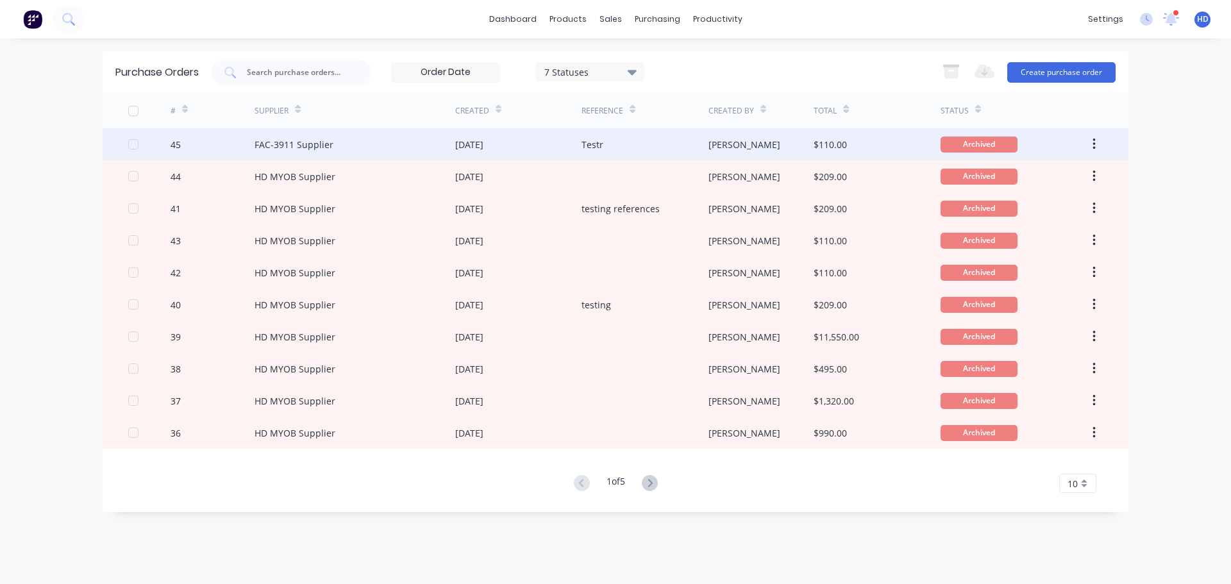
click at [1098, 141] on button "button" at bounding box center [1094, 144] width 30 height 23
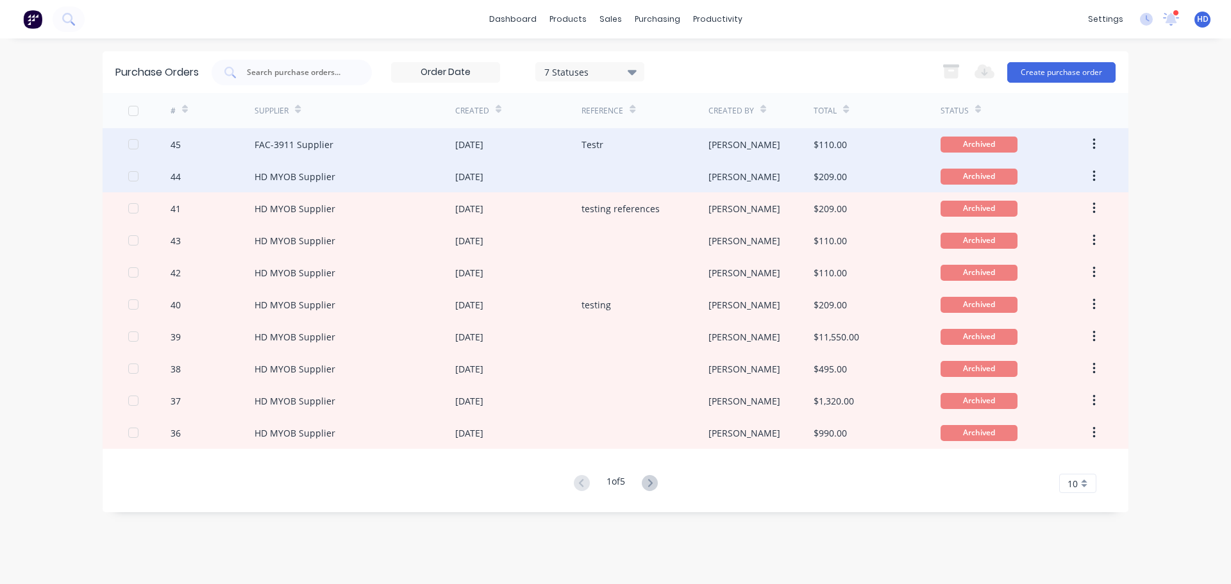
click at [1091, 178] on button "button" at bounding box center [1094, 176] width 30 height 23
click at [1066, 207] on div "Unarchive" at bounding box center [1048, 210] width 99 height 19
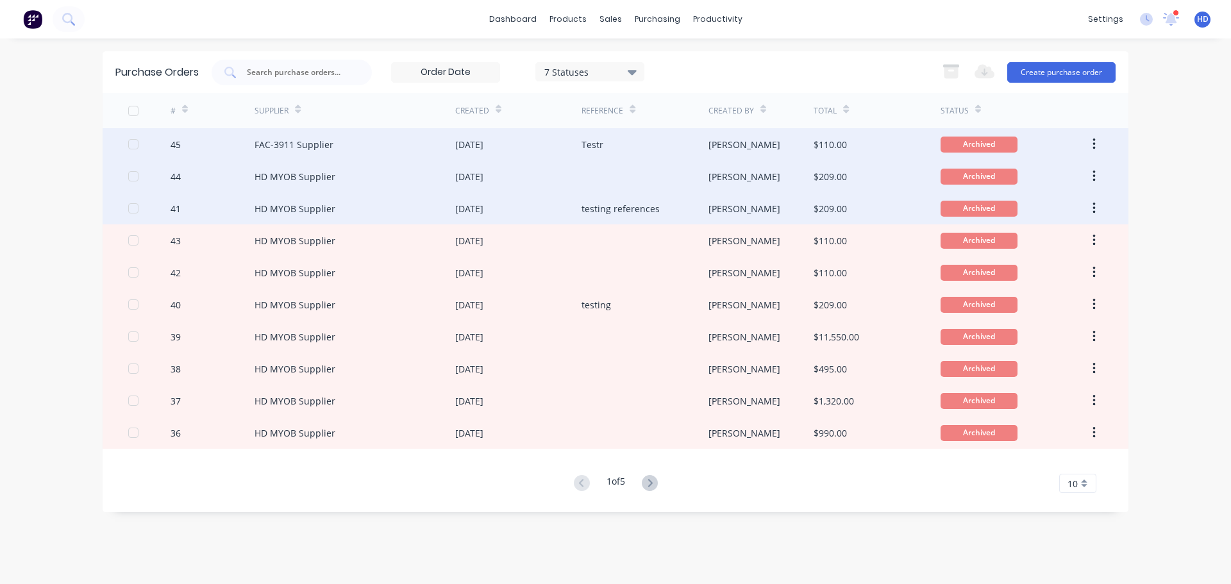
click at [1097, 208] on button "button" at bounding box center [1094, 208] width 30 height 23
click at [1046, 237] on div "Unarchive" at bounding box center [1048, 242] width 99 height 19
drag, startPoint x: 1162, startPoint y: 183, endPoint x: 1016, endPoint y: 519, distance: 365.8
click at [1016, 519] on div "Purchase Orders 7 Statuses 7 Statuses Export to Excel (XLSX) Create purchase or…" at bounding box center [616, 311] width 1026 height 520
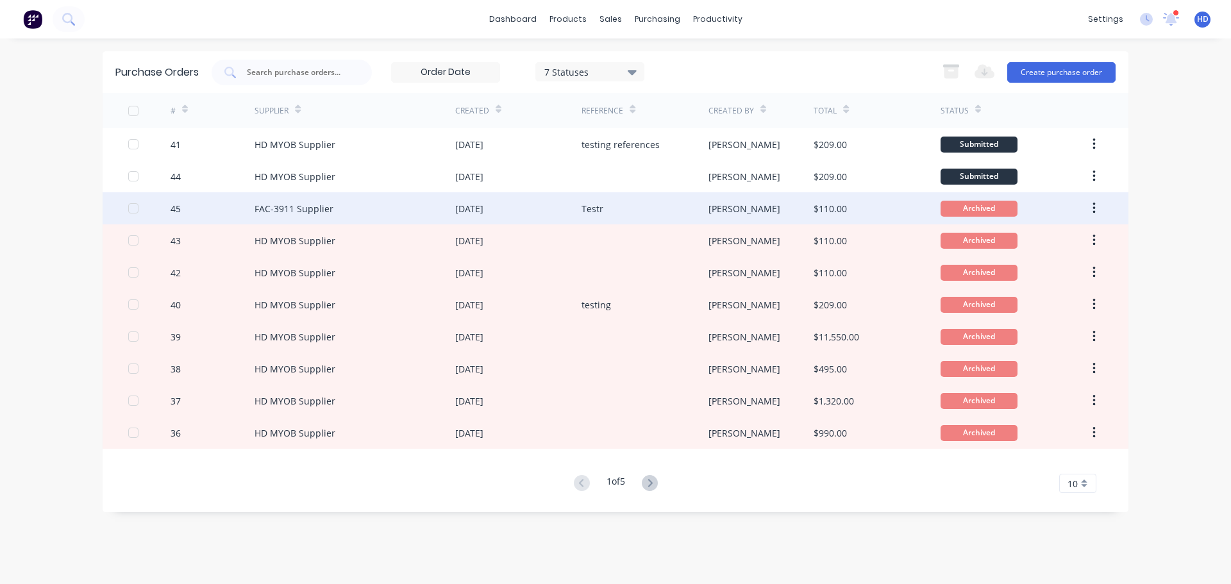
click at [1097, 209] on button "button" at bounding box center [1094, 208] width 30 height 23
click at [1051, 247] on div "Unarchive" at bounding box center [1048, 242] width 99 height 19
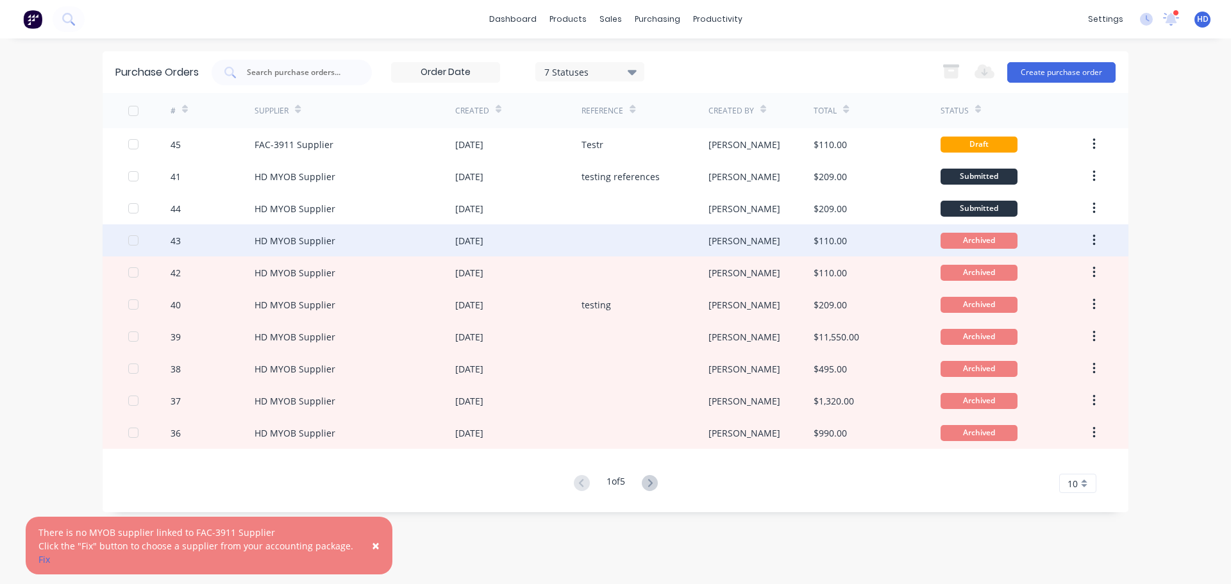
click at [1093, 242] on icon "button" at bounding box center [1094, 240] width 3 height 14
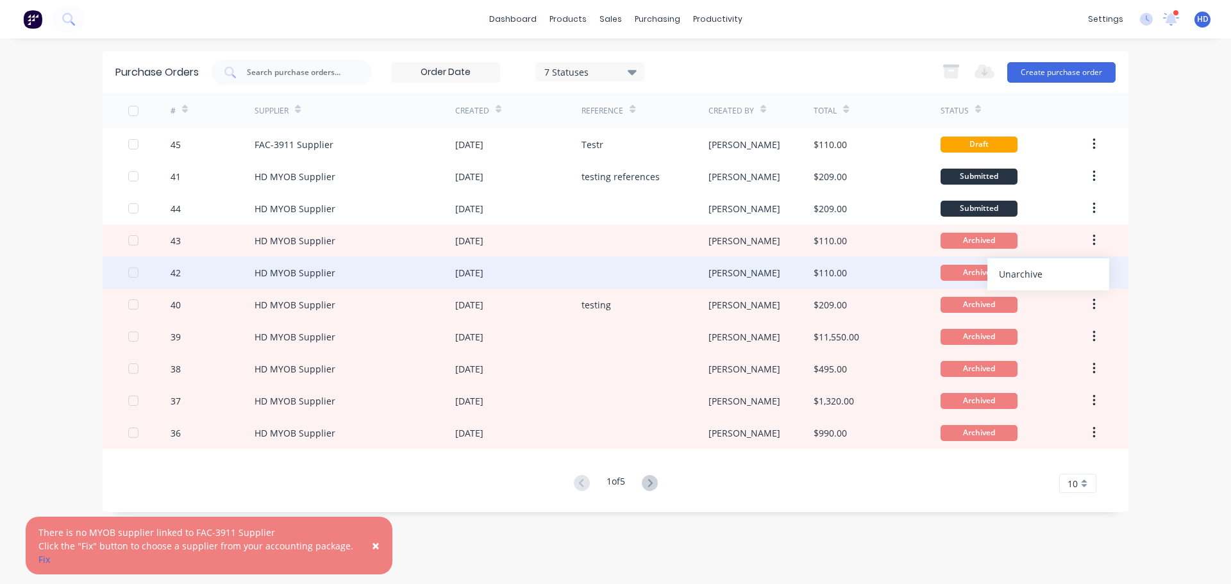
click at [1057, 278] on div "Unarchive" at bounding box center [1048, 274] width 99 height 19
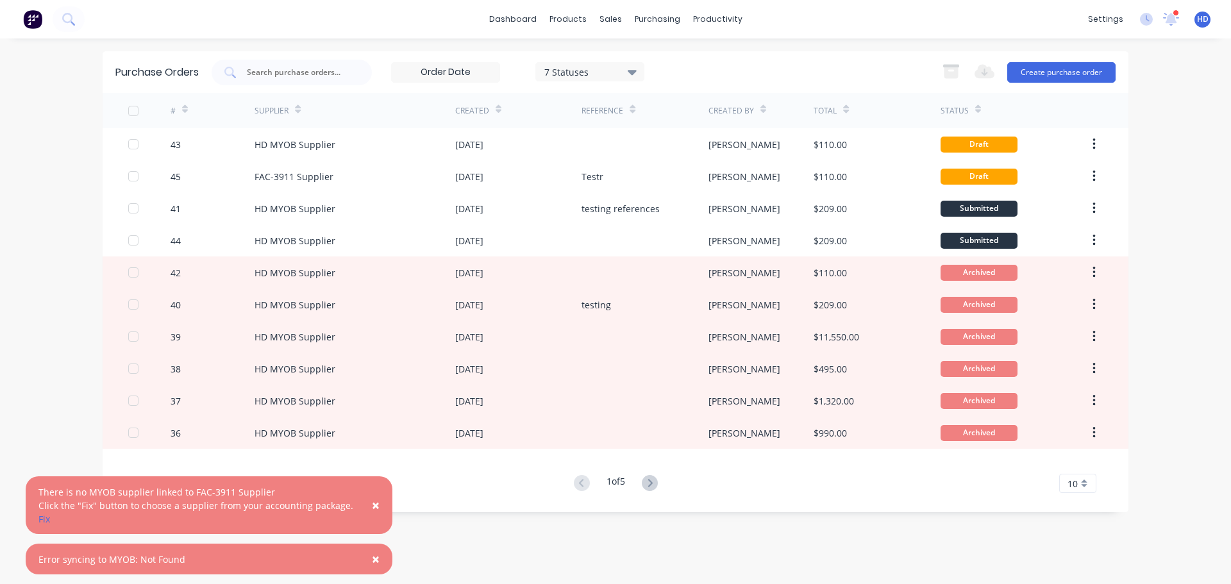
click at [361, 503] on button "×" at bounding box center [375, 505] width 33 height 31
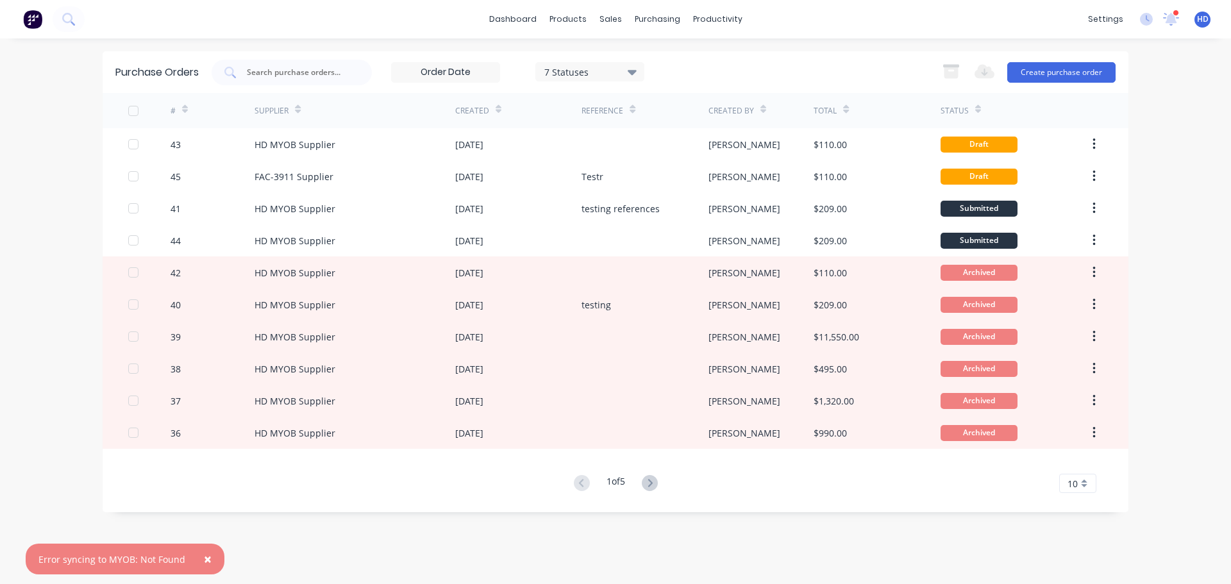
click at [206, 559] on span "×" at bounding box center [208, 559] width 8 height 18
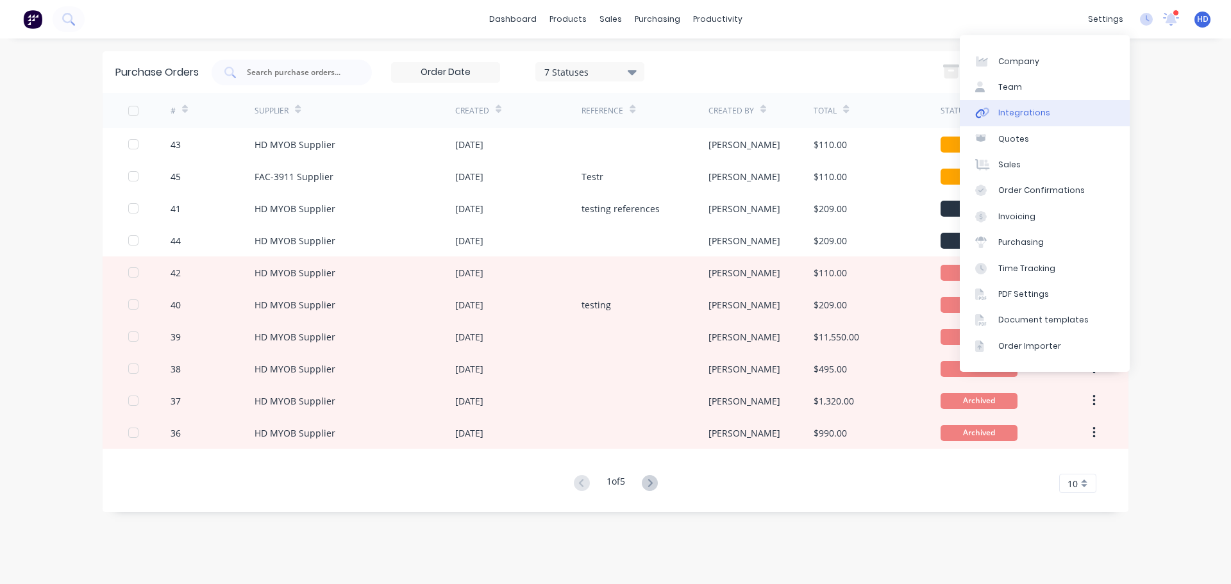
click at [1028, 111] on div "Integrations" at bounding box center [1024, 113] width 52 height 12
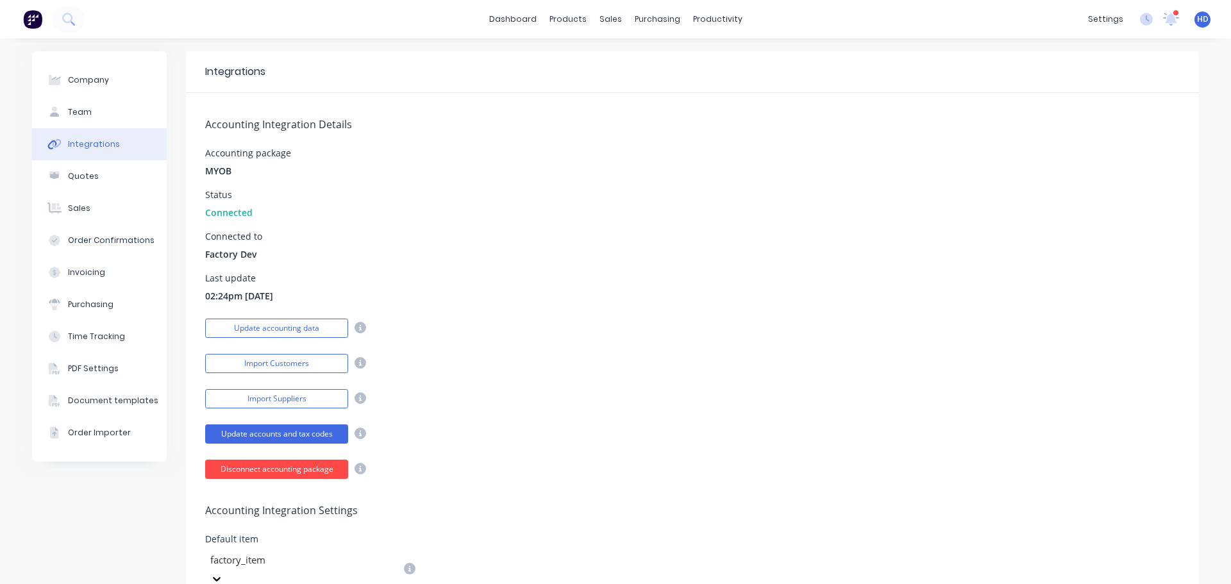
click at [258, 471] on button "Disconnect accounting package" at bounding box center [276, 469] width 143 height 19
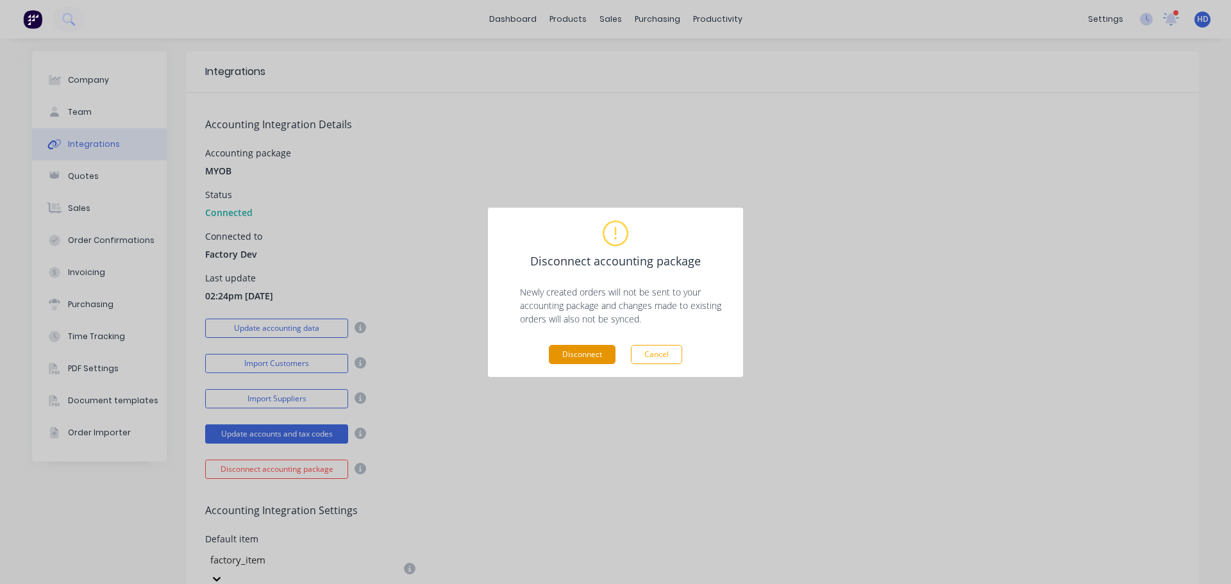
click at [596, 356] on button "Disconnect" at bounding box center [582, 354] width 67 height 19
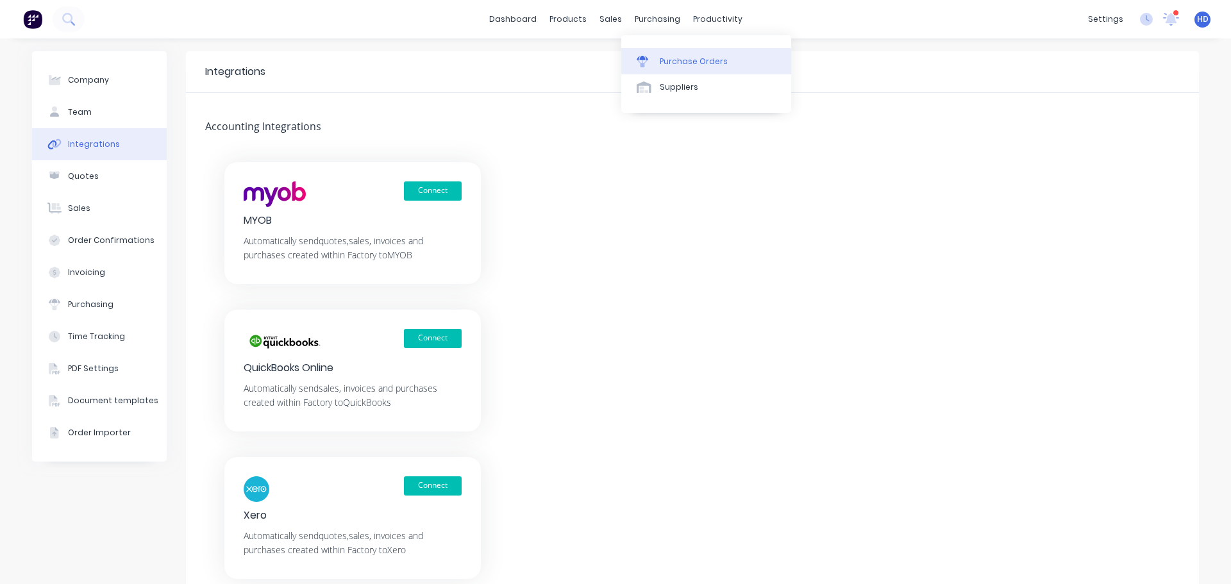
click at [691, 67] on div "Purchase Orders" at bounding box center [694, 62] width 68 height 12
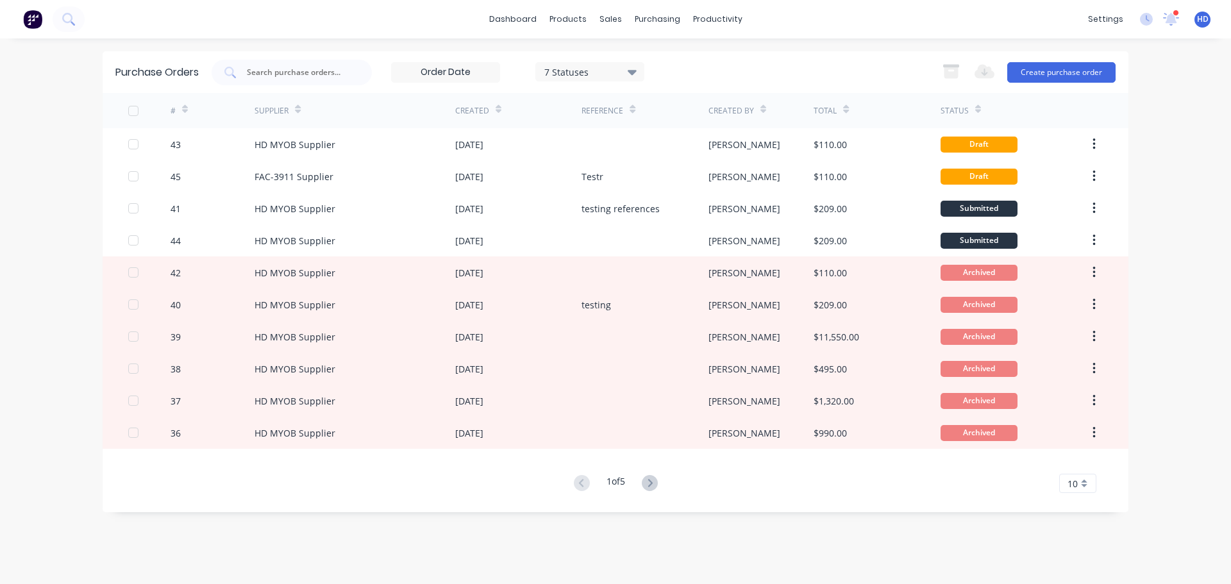
click at [464, 72] on input at bounding box center [446, 72] width 108 height 19
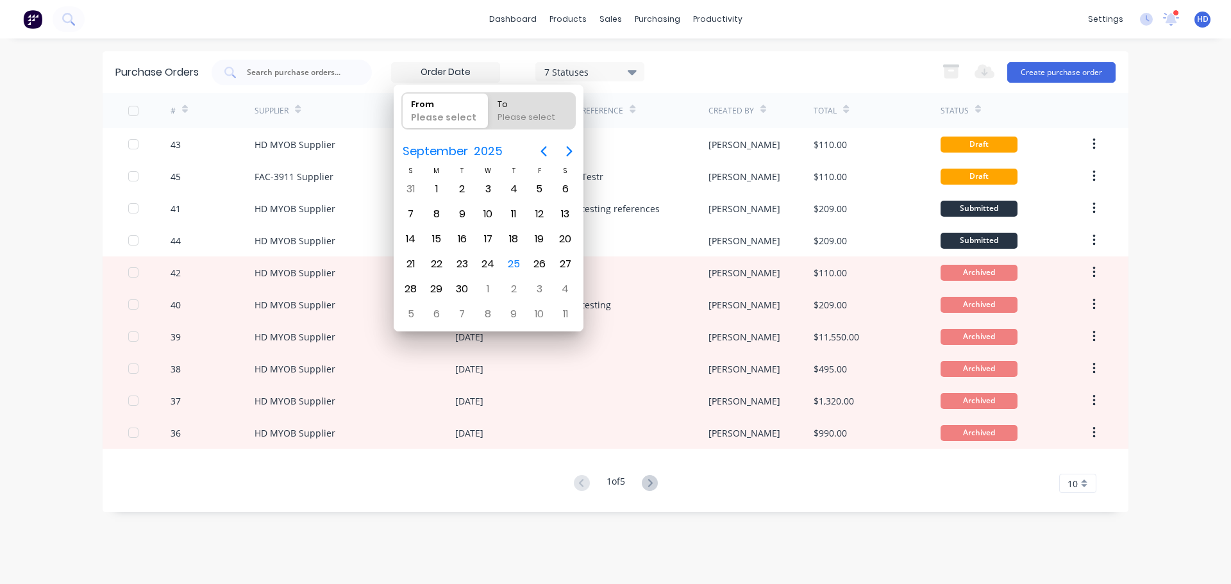
click at [727, 53] on div "Purchase Orders 7 Statuses 7 Statuses Export to Excel (XLSX) Create purchase or…" at bounding box center [616, 72] width 1026 height 42
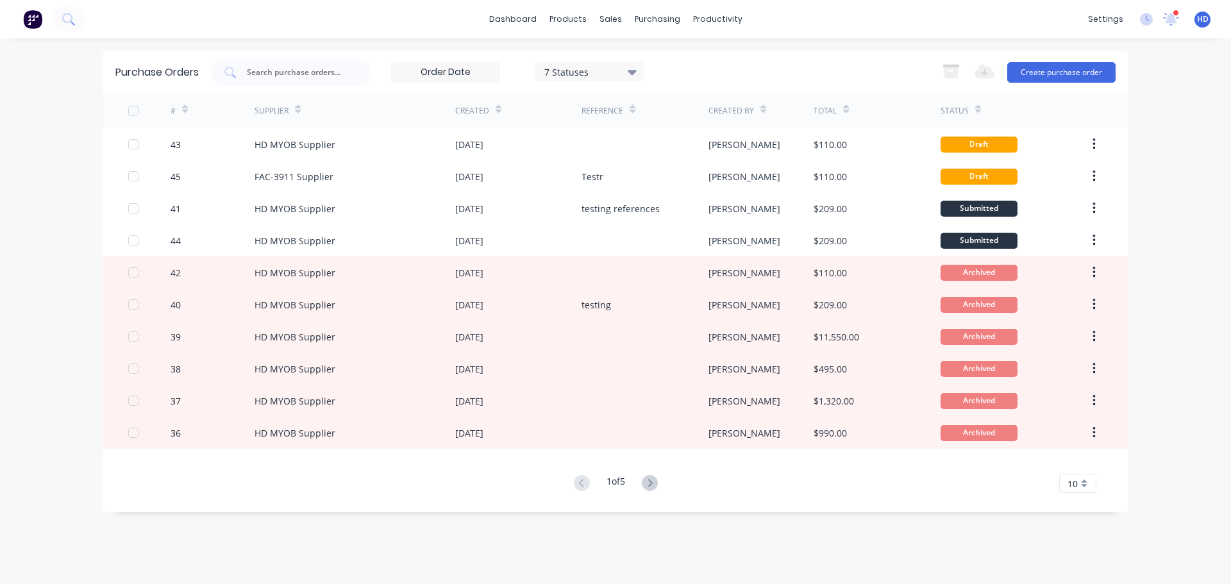
click at [482, 68] on input at bounding box center [446, 72] width 108 height 19
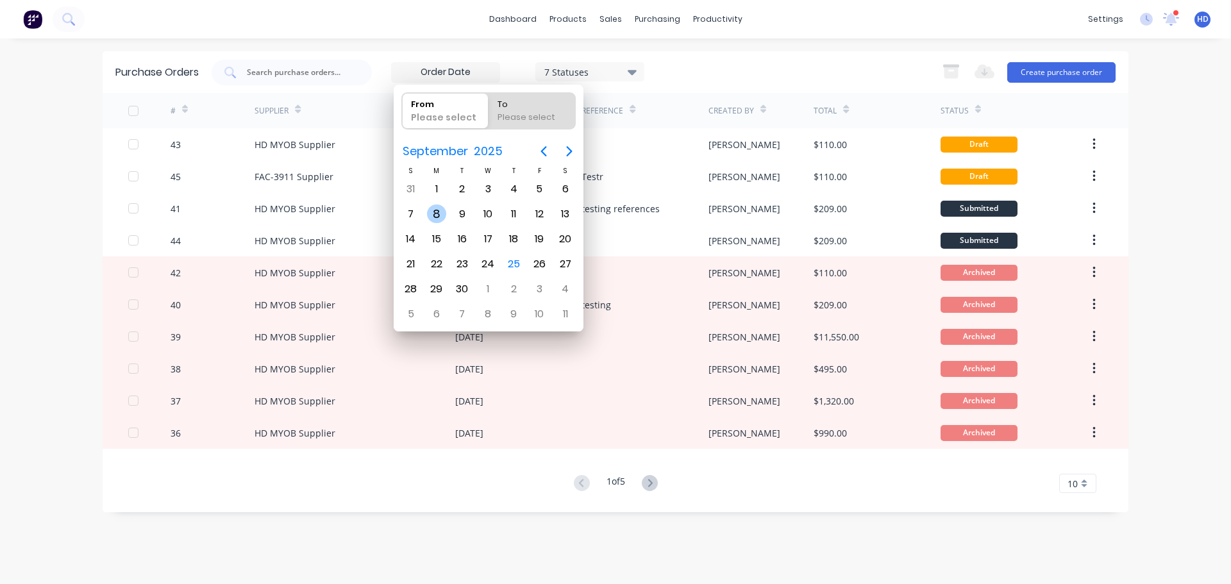
click at [429, 205] on div "8" at bounding box center [437, 214] width 26 height 24
type input "[DATE]"
radio input "false"
radio input "true"
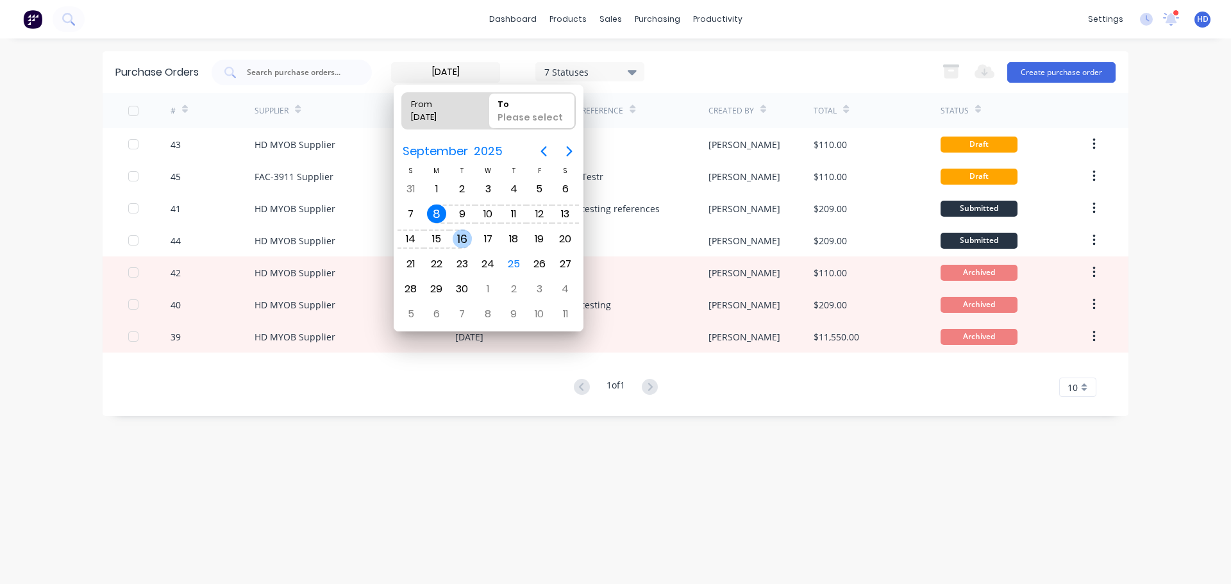
click at [467, 244] on div "16" at bounding box center [462, 239] width 19 height 19
type input "[DATE] - [DATE]"
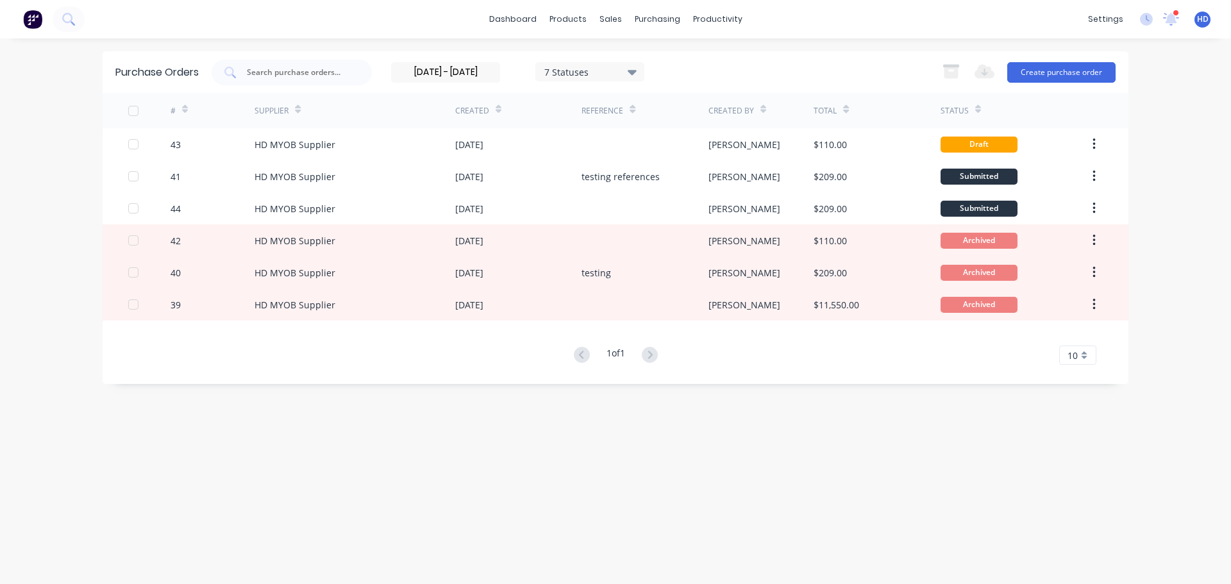
click at [446, 69] on input "[DATE] - [DATE]" at bounding box center [446, 72] width 108 height 19
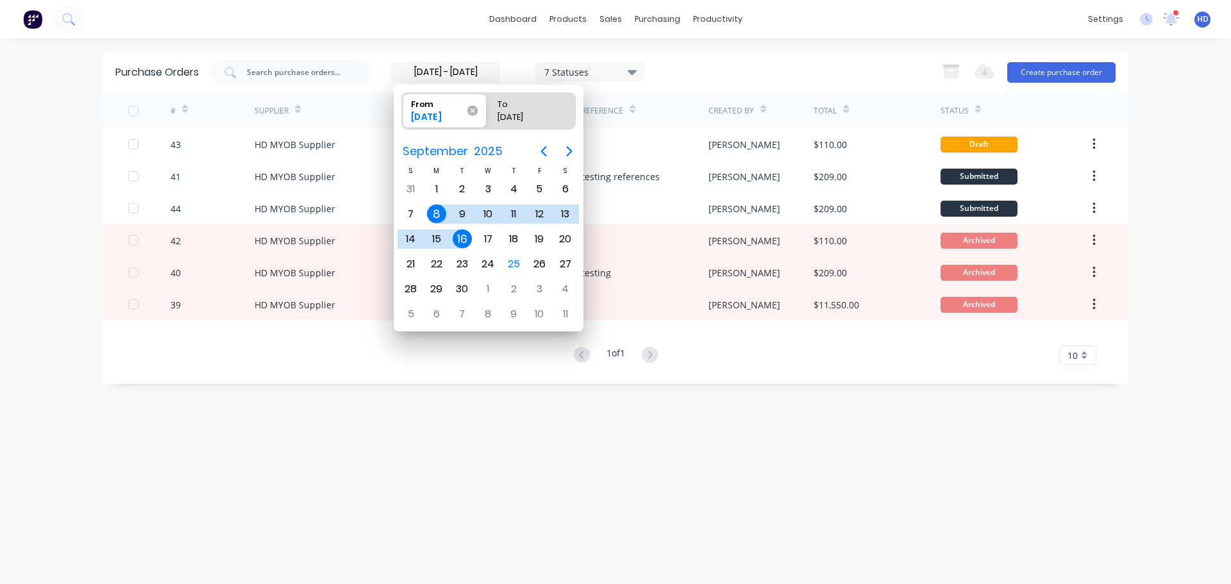
click at [474, 109] on icon at bounding box center [472, 110] width 10 height 10
click at [403, 109] on input "From [DATE]" at bounding box center [402, 111] width 1 height 36
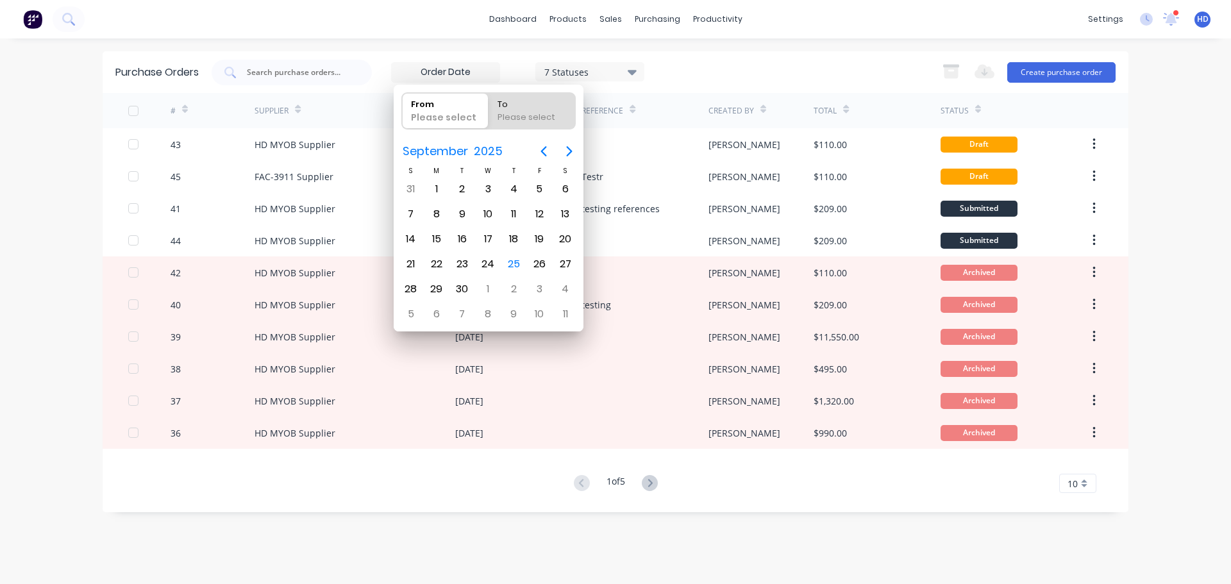
click at [312, 499] on div "Purchase Orders 7 Statuses 7 Statuses Export to Excel (XLSX) Create purchase or…" at bounding box center [616, 281] width 1026 height 461
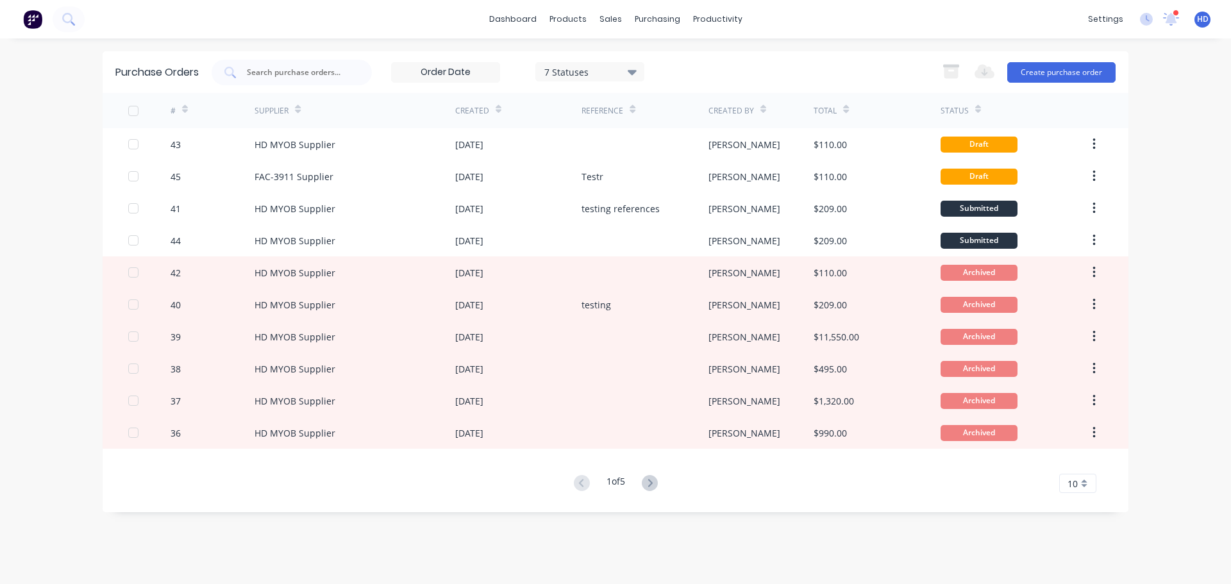
click at [135, 113] on div at bounding box center [134, 111] width 26 height 26
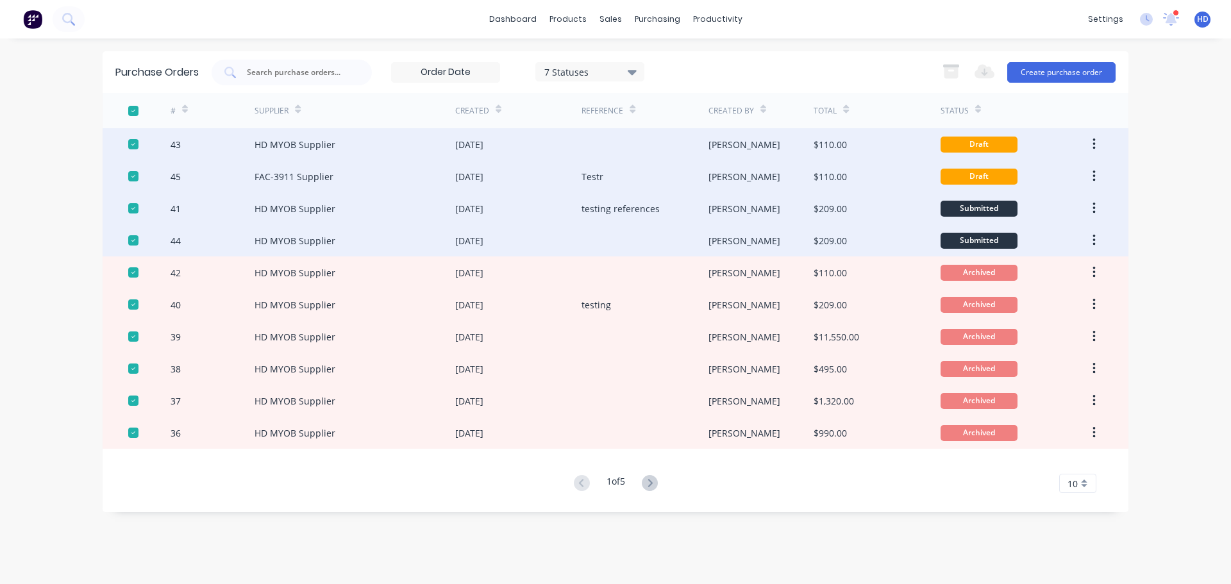
click at [135, 113] on div at bounding box center [134, 111] width 26 height 26
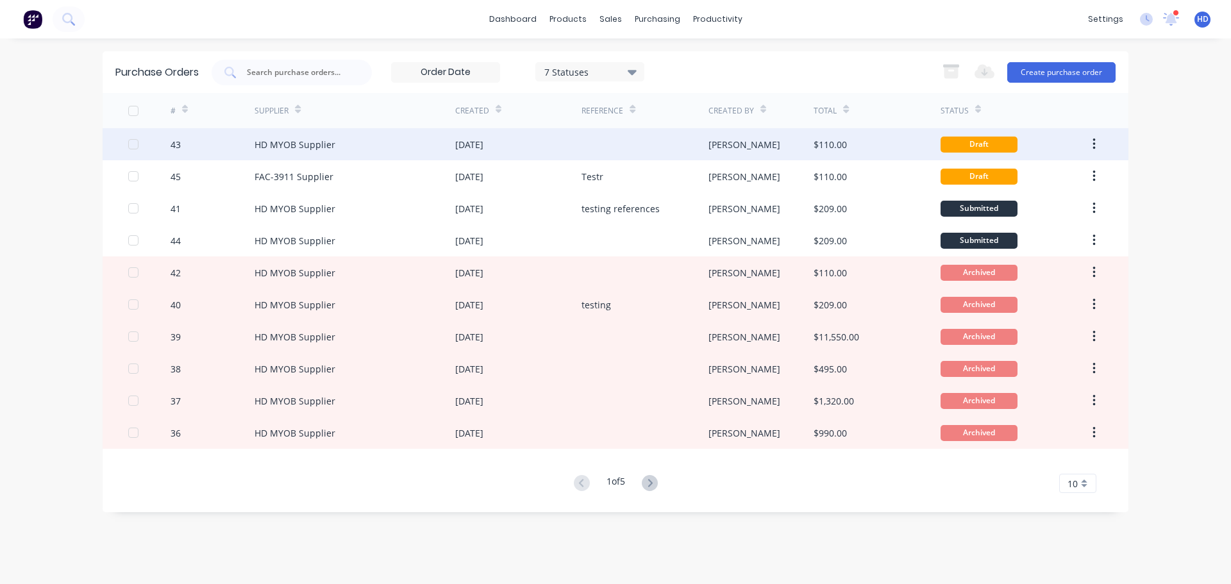
click at [1093, 144] on icon "button" at bounding box center [1094, 144] width 3 height 12
click at [1055, 200] on div "Duplicate" at bounding box center [1048, 203] width 99 height 19
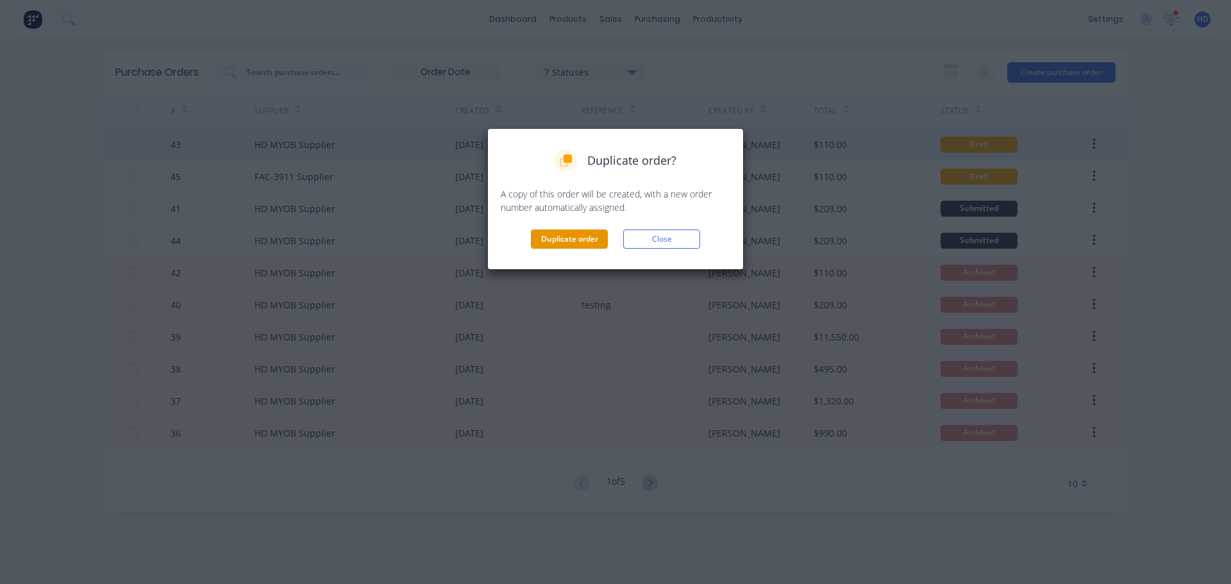
click at [555, 244] on button "Duplicate order" at bounding box center [569, 239] width 77 height 19
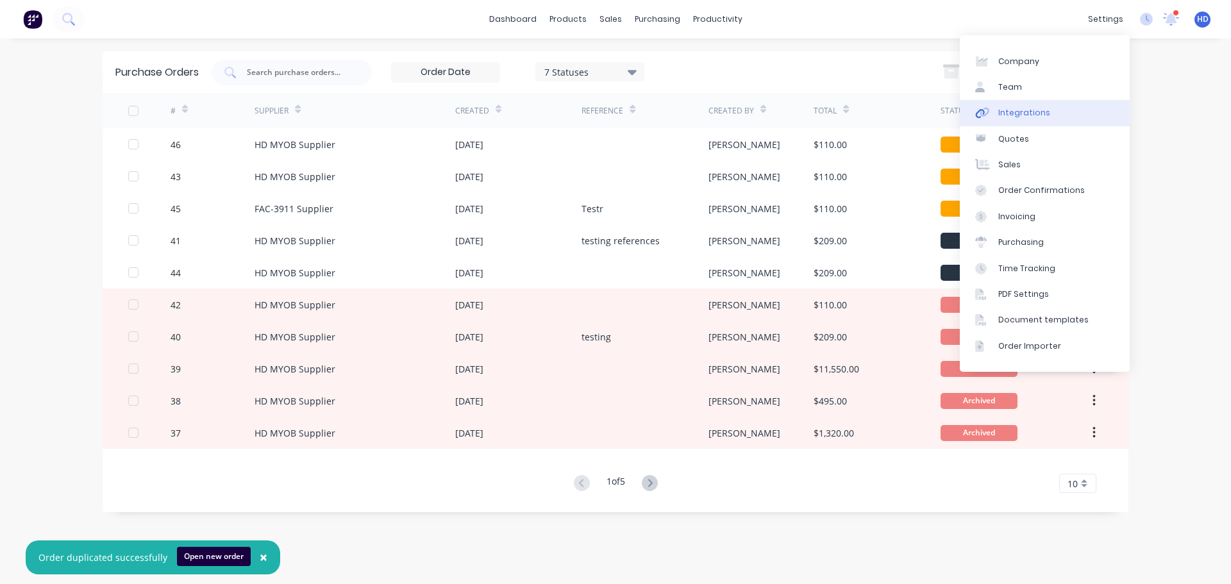
click at [1062, 110] on link "Integrations" at bounding box center [1045, 113] width 170 height 26
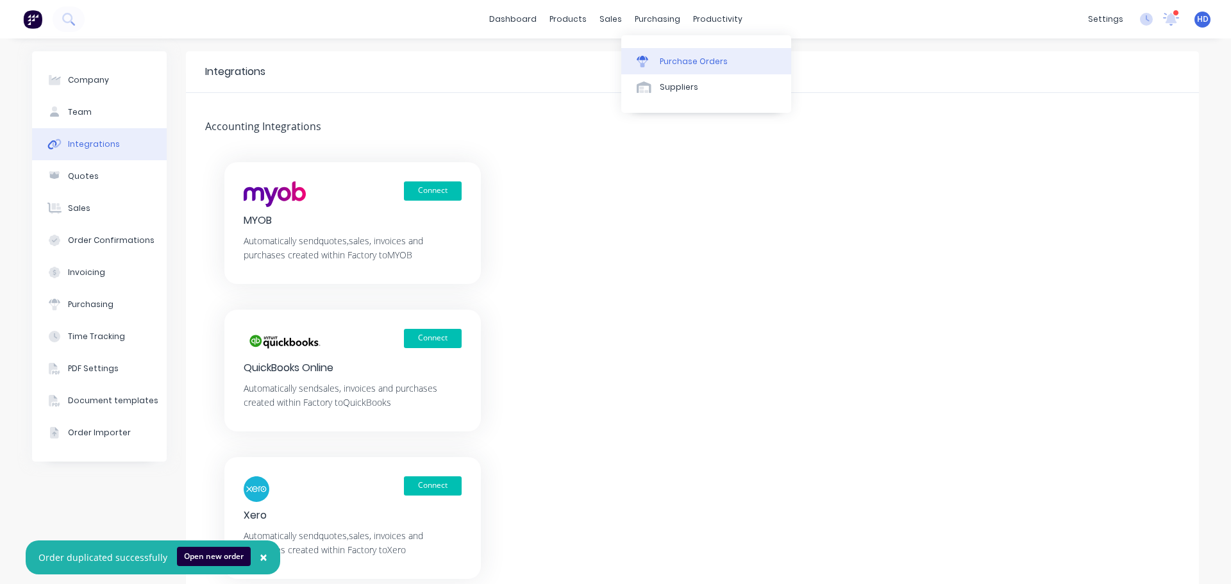
click at [671, 63] on div "Purchase Orders" at bounding box center [694, 62] width 68 height 12
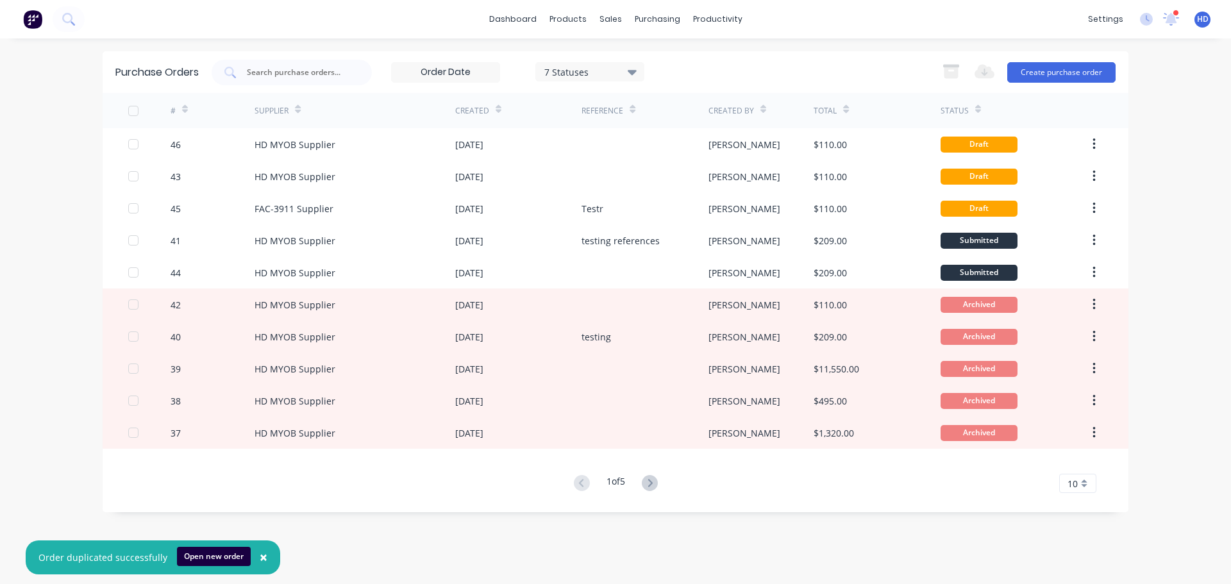
click at [449, 64] on input at bounding box center [446, 72] width 108 height 19
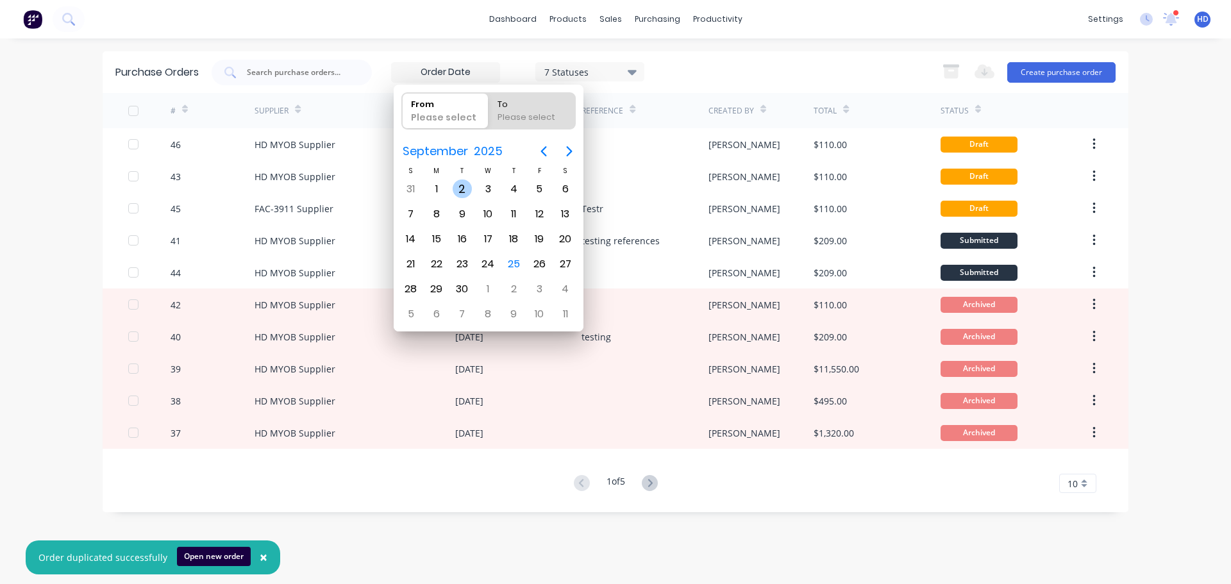
click at [457, 189] on div "2" at bounding box center [462, 189] width 19 height 19
type input "[DATE]"
radio input "false"
radio input "true"
click at [495, 192] on div "3" at bounding box center [487, 189] width 19 height 19
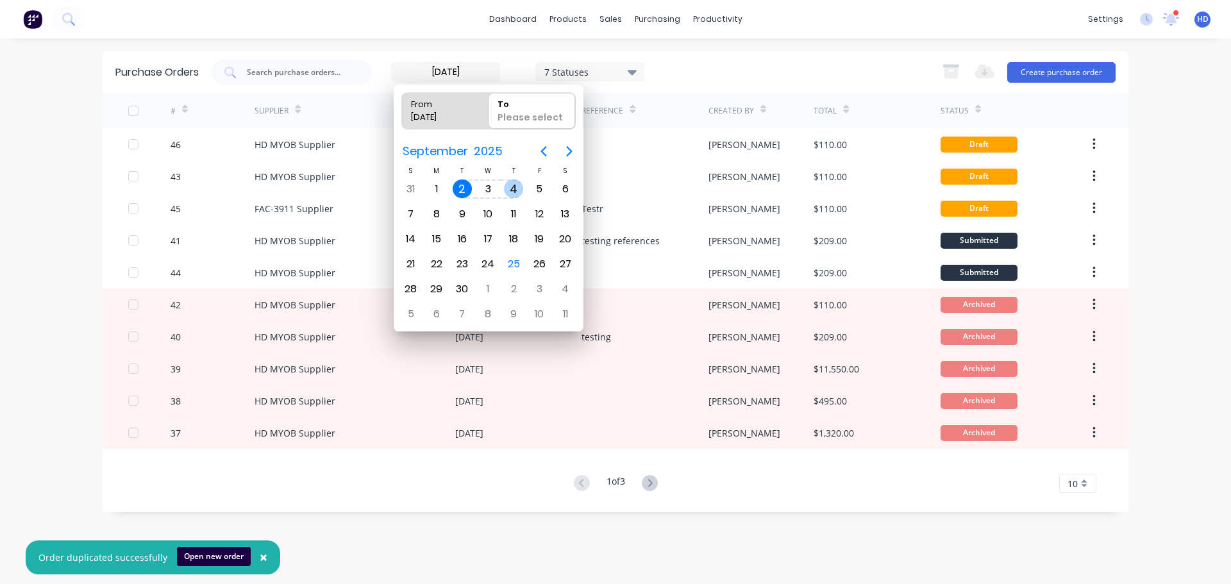
type input "[DATE] - [DATE]"
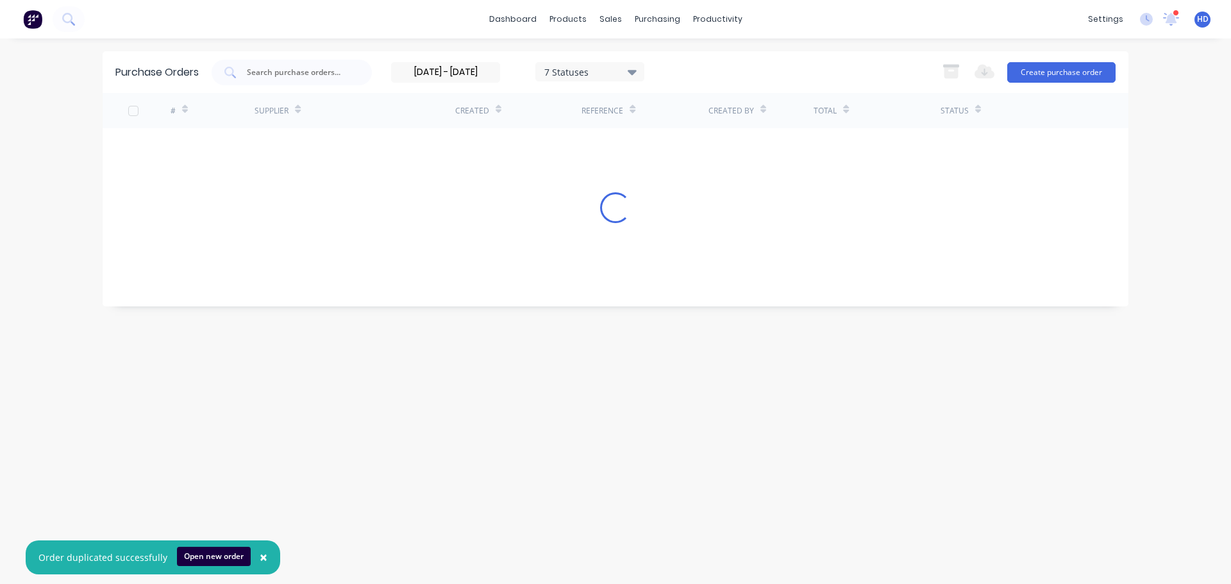
click at [471, 78] on input "[DATE] - [DATE]" at bounding box center [446, 72] width 108 height 19
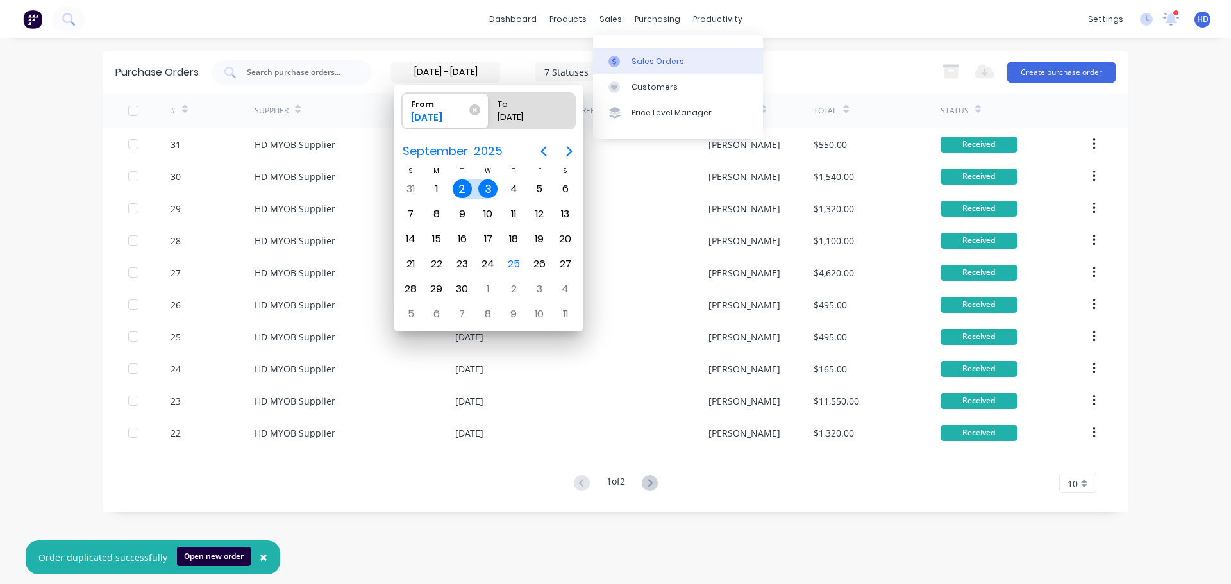
click at [644, 59] on div "Sales Orders" at bounding box center [658, 62] width 53 height 12
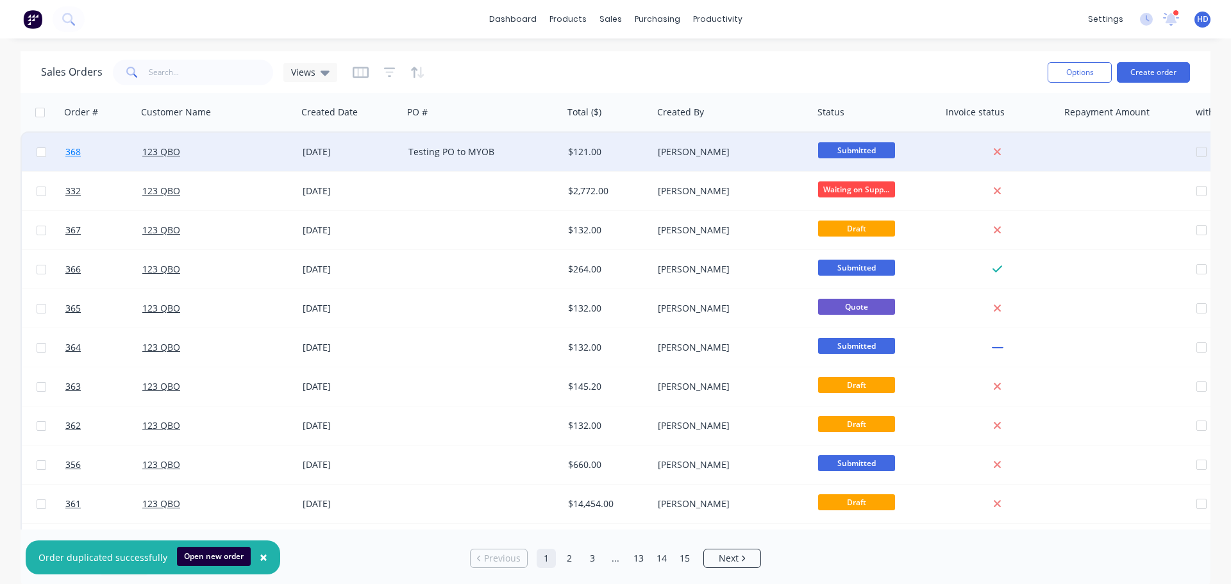
click at [110, 150] on link "368" at bounding box center [103, 152] width 77 height 38
click at [163, 153] on link "123 QBO" at bounding box center [161, 152] width 38 height 12
